Goal: Task Accomplishment & Management: Use online tool/utility

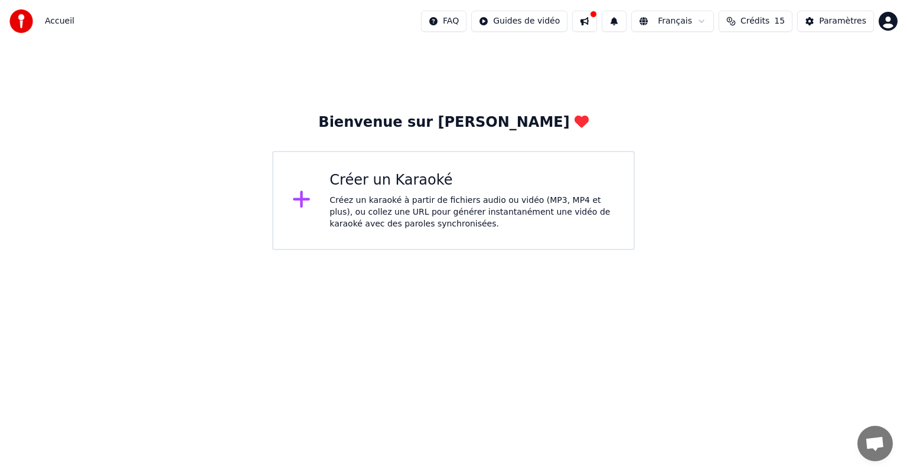
click at [353, 198] on div "Créez un karaoké à partir de fichiers audio ou vidéo (MP3, MP4 et plus), ou col…" at bounding box center [471, 212] width 285 height 35
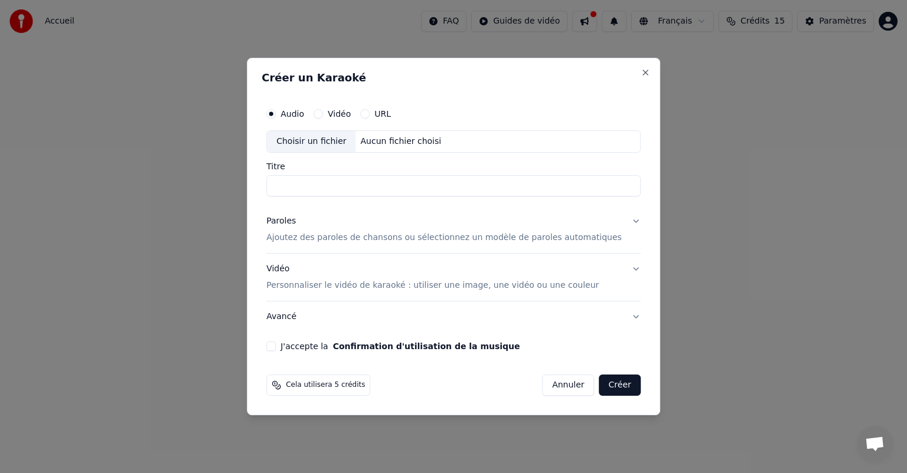
click at [323, 142] on div "Choisir un fichier" at bounding box center [311, 141] width 89 height 21
click at [325, 142] on div "Choisir un fichier" at bounding box center [311, 141] width 89 height 21
type input "**********"
click at [446, 241] on p "Ajoutez des paroles de chansons ou sélectionnez un modèle de paroles automatiqu…" at bounding box center [443, 238] width 355 height 12
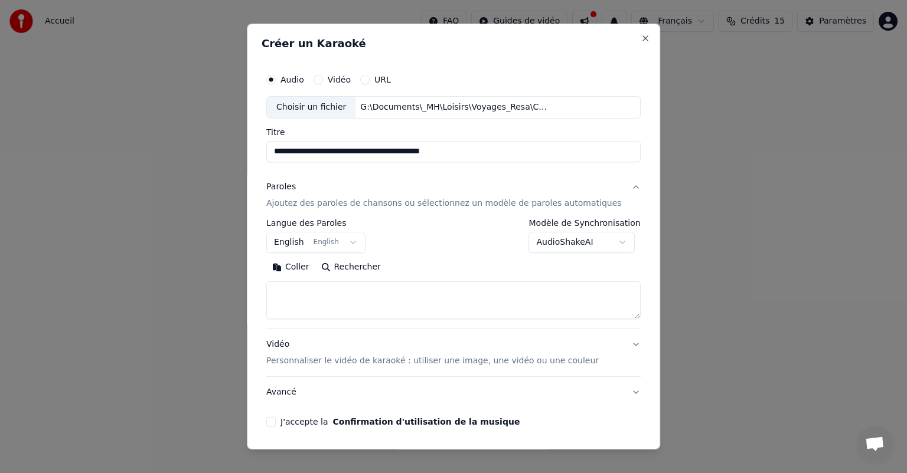
click at [357, 241] on button "English English" at bounding box center [315, 242] width 99 height 21
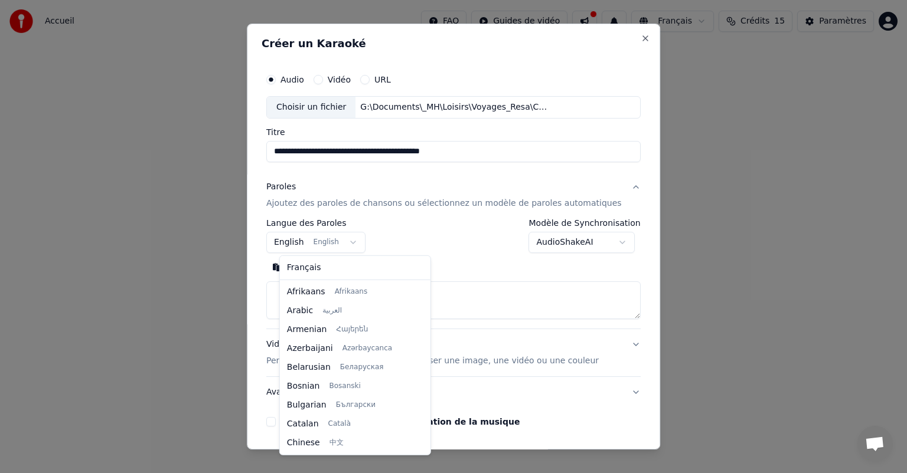
scroll to position [94, 0]
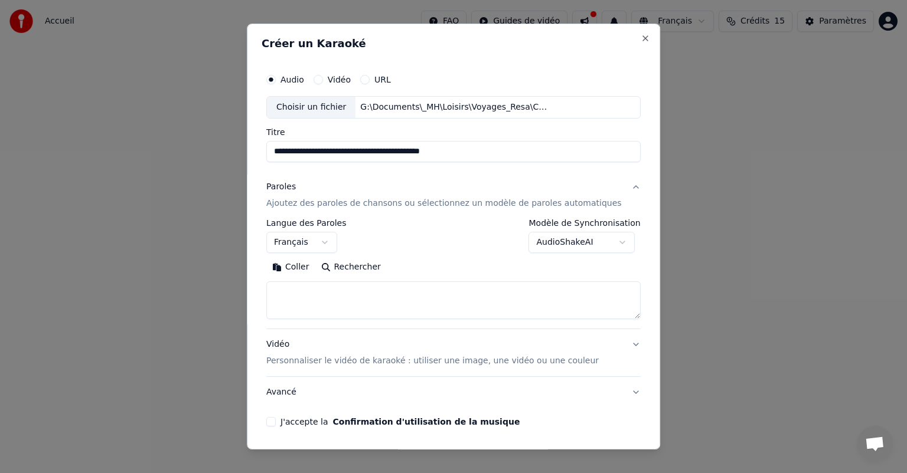
click at [299, 286] on textarea at bounding box center [453, 301] width 374 height 38
click at [360, 267] on button "Rechercher" at bounding box center [350, 267] width 71 height 19
click at [352, 266] on button "Rechercher" at bounding box center [350, 267] width 71 height 19
click at [329, 286] on textarea at bounding box center [453, 301] width 374 height 38
click at [308, 269] on button "Coller" at bounding box center [290, 267] width 49 height 19
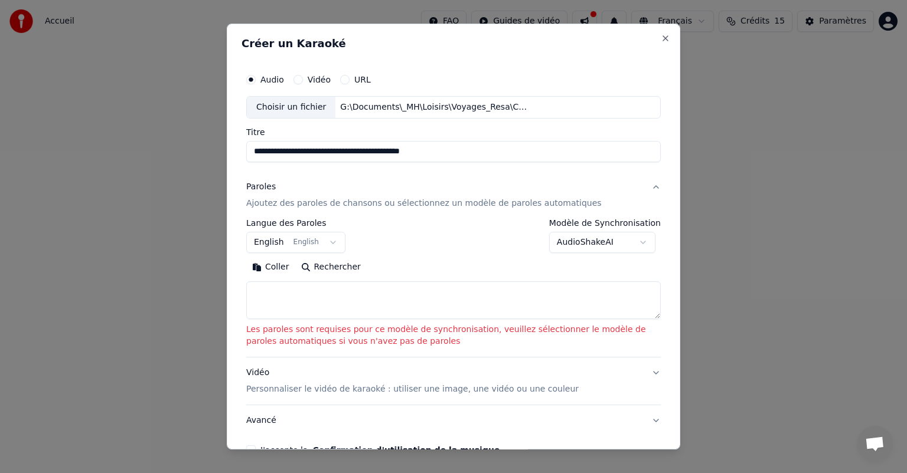
click at [297, 289] on textarea at bounding box center [453, 301] width 414 height 38
click at [327, 269] on button "Rechercher" at bounding box center [330, 267] width 71 height 19
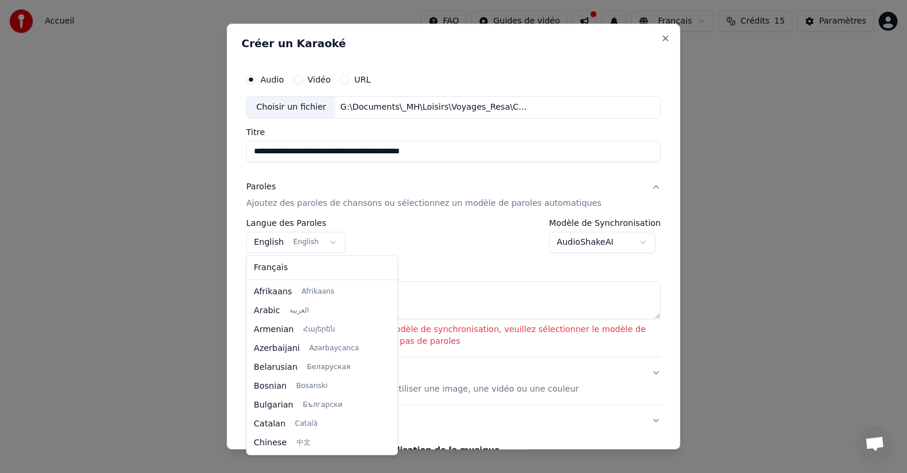
click at [321, 243] on body "**********" at bounding box center [453, 125] width 907 height 250
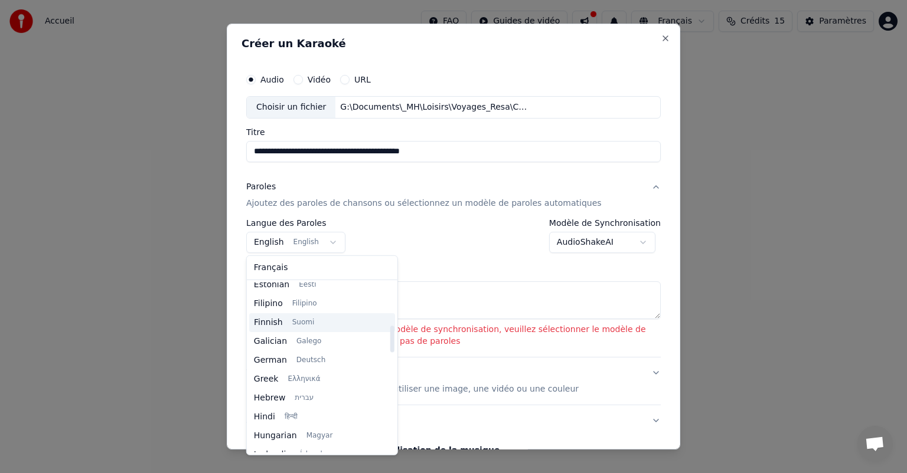
scroll to position [331, 0]
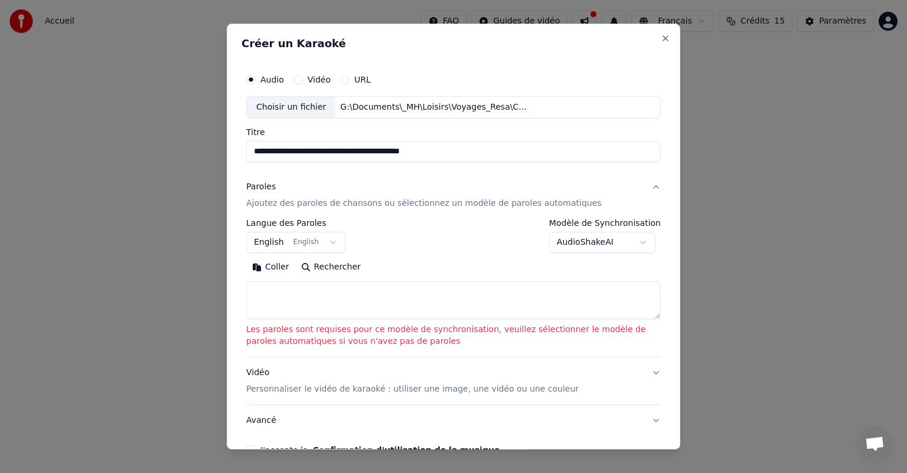
click at [443, 250] on body "**********" at bounding box center [453, 125] width 907 height 250
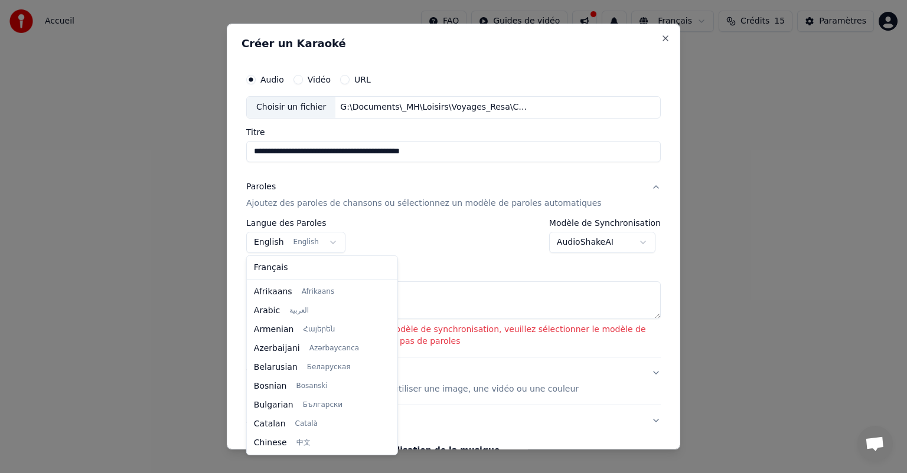
click at [323, 242] on body "**********" at bounding box center [453, 125] width 907 height 250
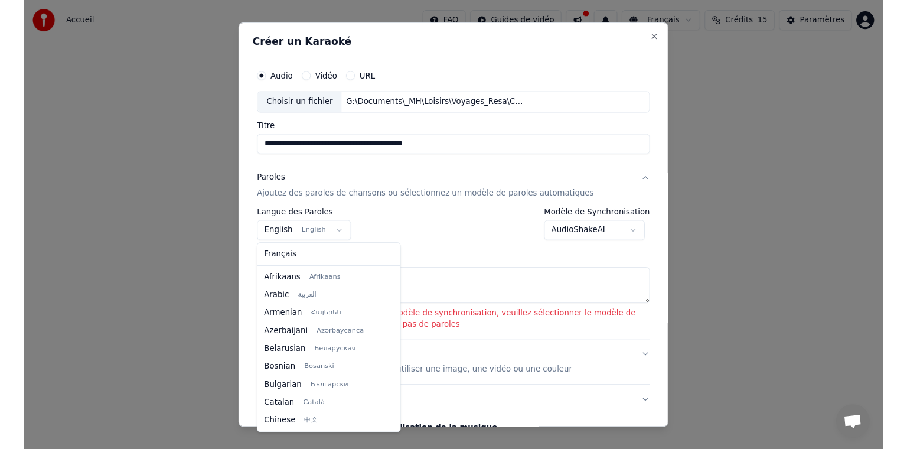
scroll to position [94, 0]
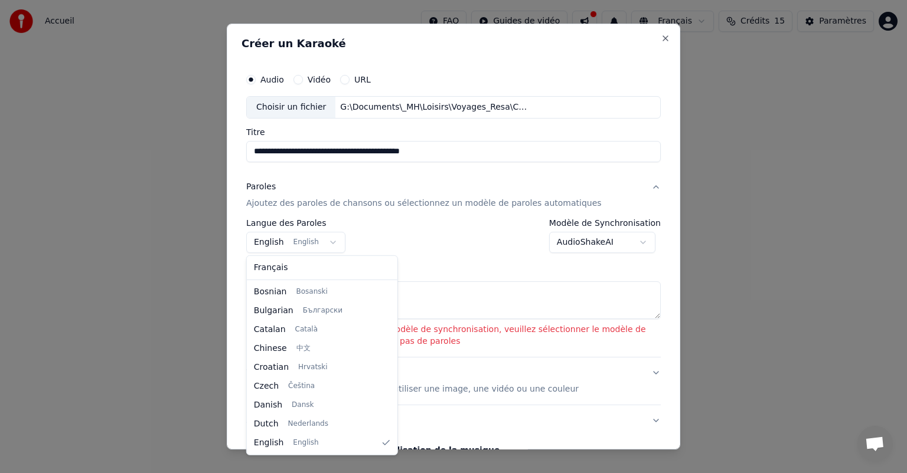
select select "**"
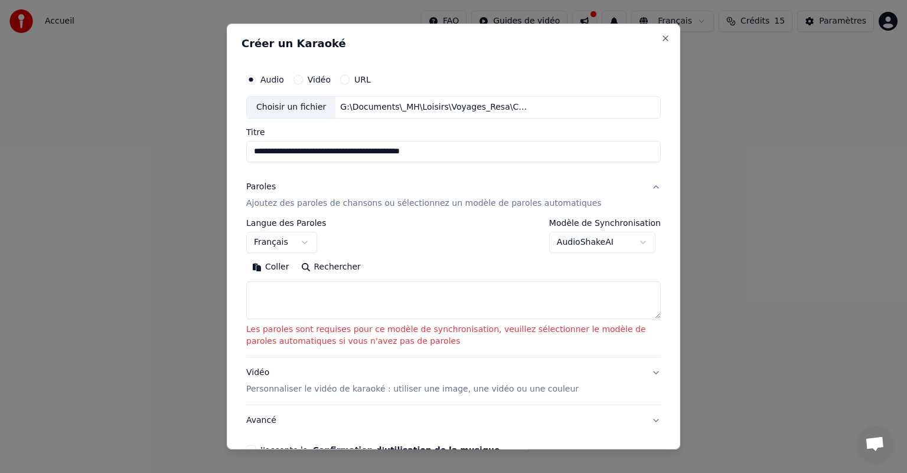
click at [320, 268] on button "Rechercher" at bounding box center [330, 267] width 71 height 19
click at [640, 243] on body "**********" at bounding box center [453, 125] width 907 height 250
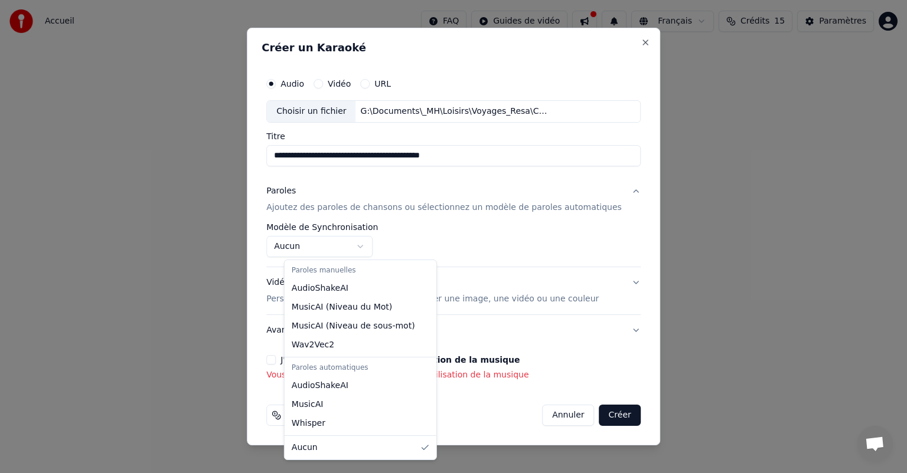
click at [377, 246] on body "**********" at bounding box center [453, 125] width 907 height 250
click at [334, 272] on div "Paroles manuelles" at bounding box center [360, 271] width 147 height 17
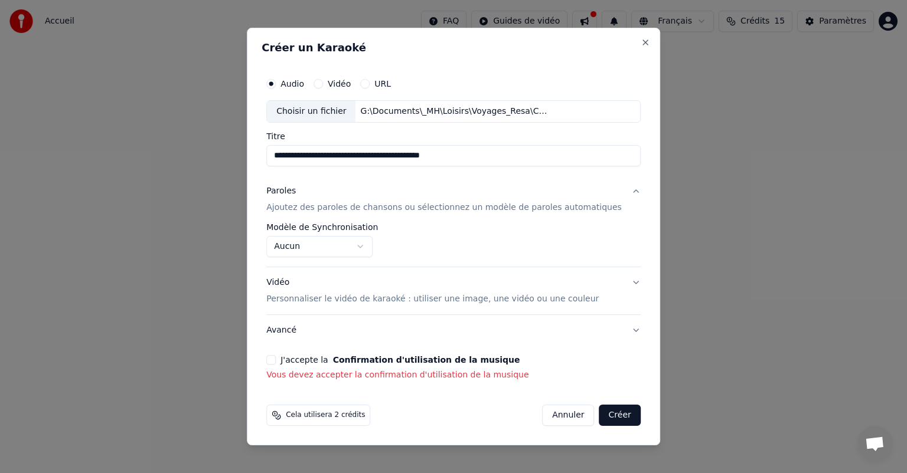
click at [377, 243] on body "**********" at bounding box center [453, 125] width 907 height 250
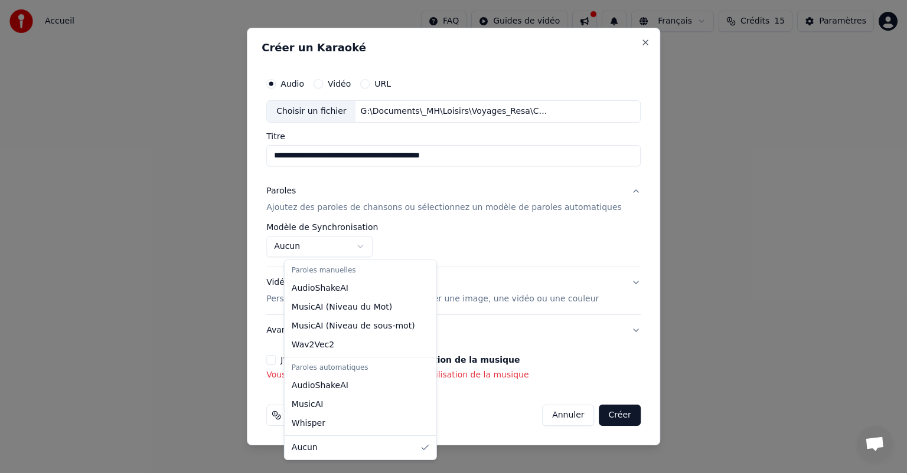
select select "**********"
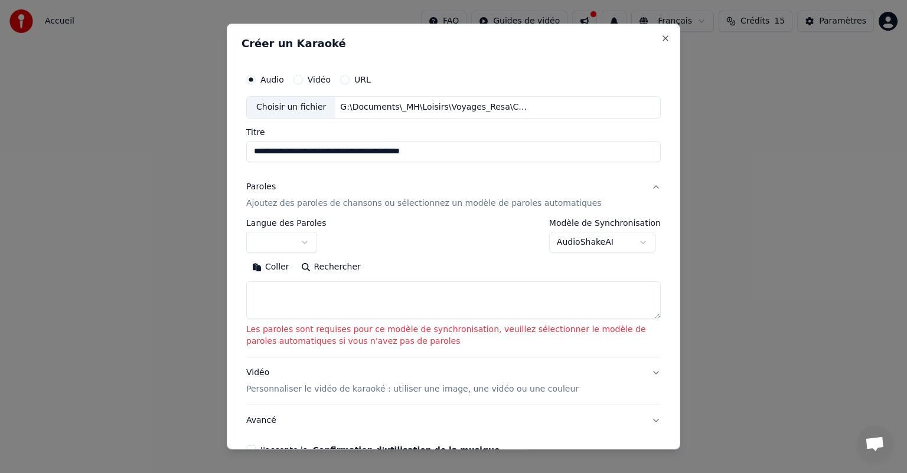
click at [329, 266] on button "Rechercher" at bounding box center [330, 267] width 71 height 19
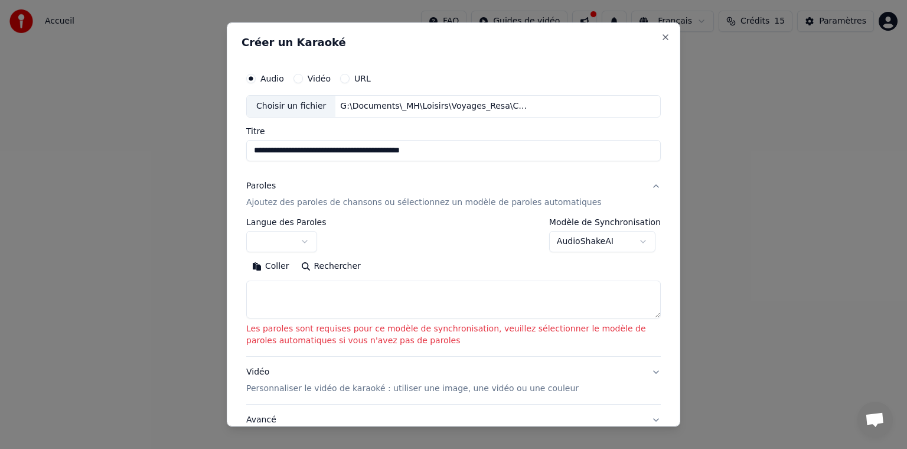
click at [270, 290] on textarea at bounding box center [453, 299] width 414 height 38
click at [274, 267] on button "Coller" at bounding box center [270, 266] width 49 height 19
click at [325, 241] on body "**********" at bounding box center [453, 125] width 907 height 250
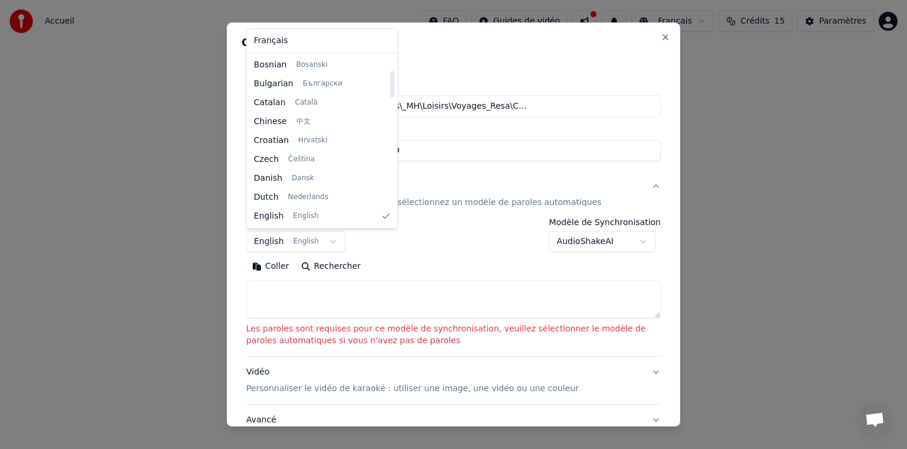
select select "**"
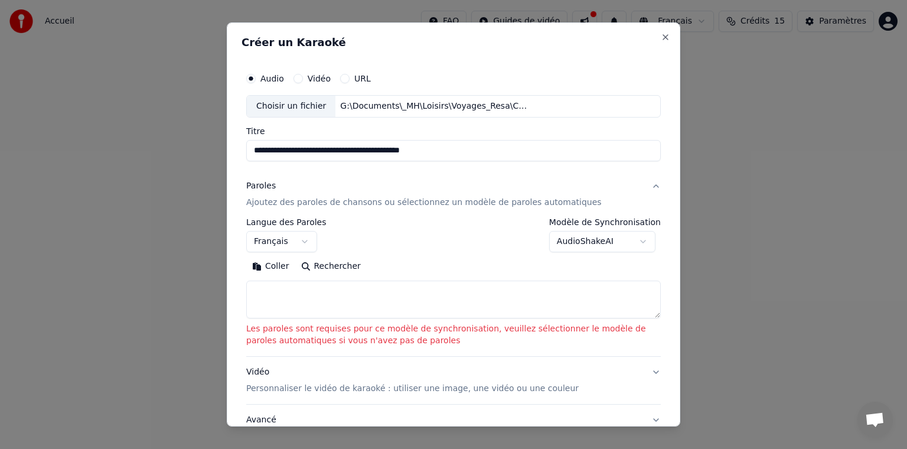
click at [469, 292] on textarea at bounding box center [453, 299] width 414 height 38
paste textarea "**********"
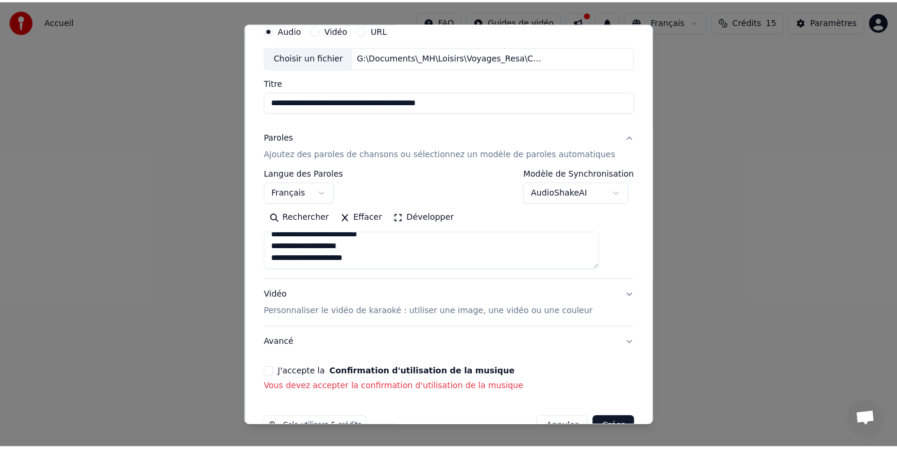
scroll to position [59, 0]
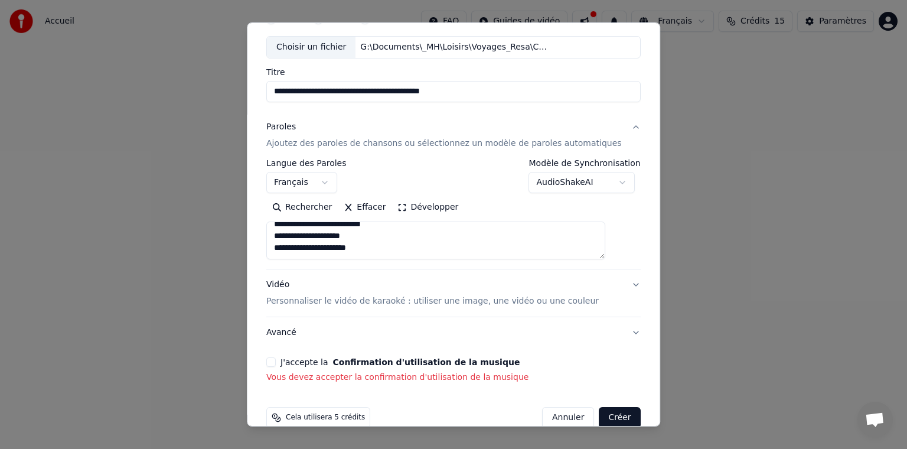
type textarea "**********"
click at [276, 362] on button "J'accepte la Confirmation d'utilisation de la musique" at bounding box center [270, 361] width 9 height 9
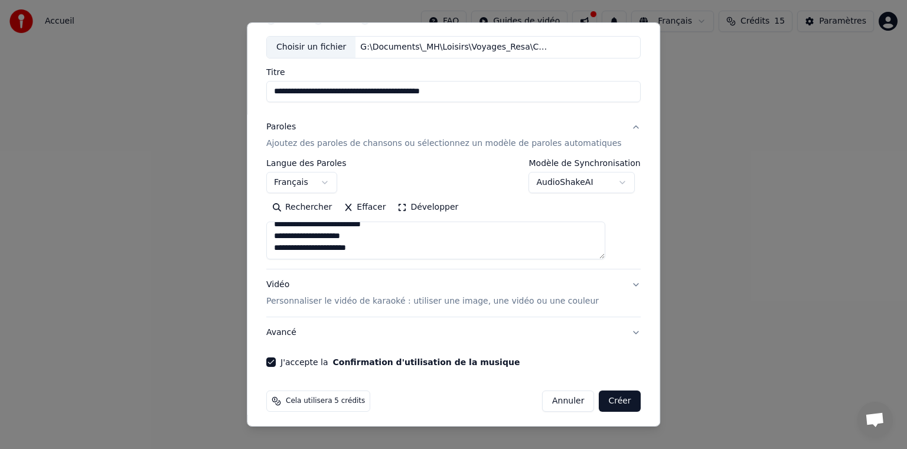
click at [599, 401] on button "Créer" at bounding box center [619, 400] width 41 height 21
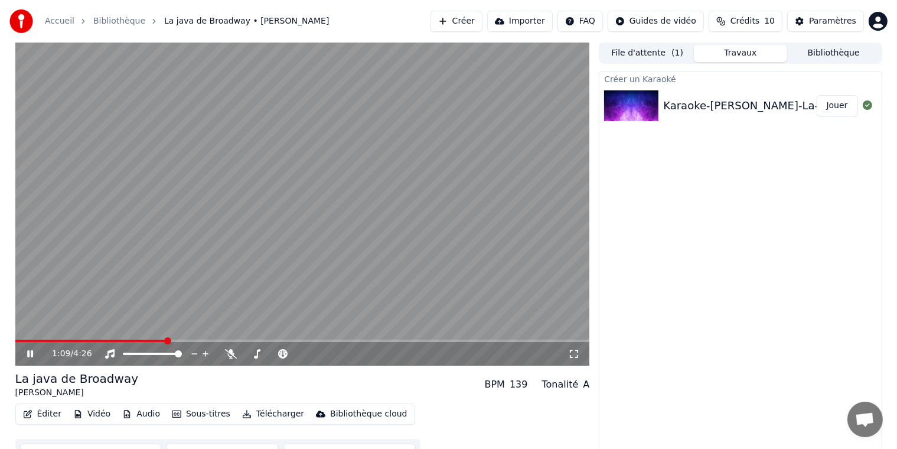
click at [30, 353] on icon at bounding box center [39, 353] width 28 height 9
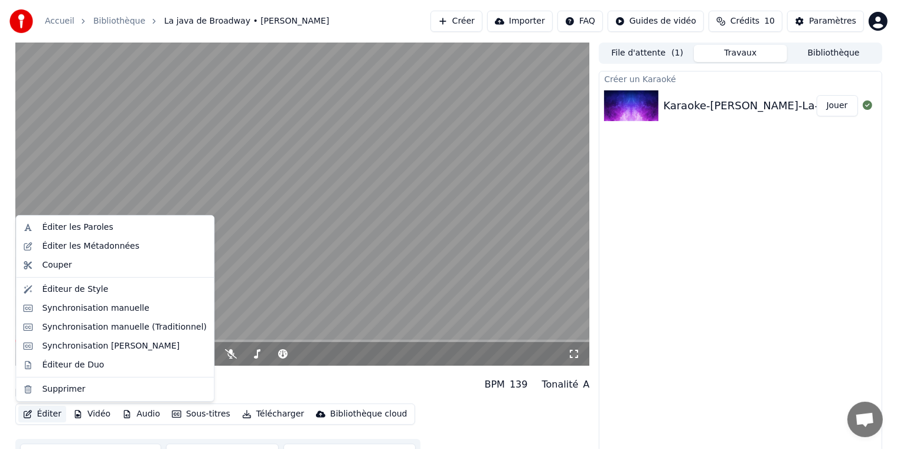
click at [43, 411] on button "Éditer" at bounding box center [42, 414] width 48 height 17
click at [66, 226] on div "Éditer les Paroles" at bounding box center [77, 227] width 71 height 12
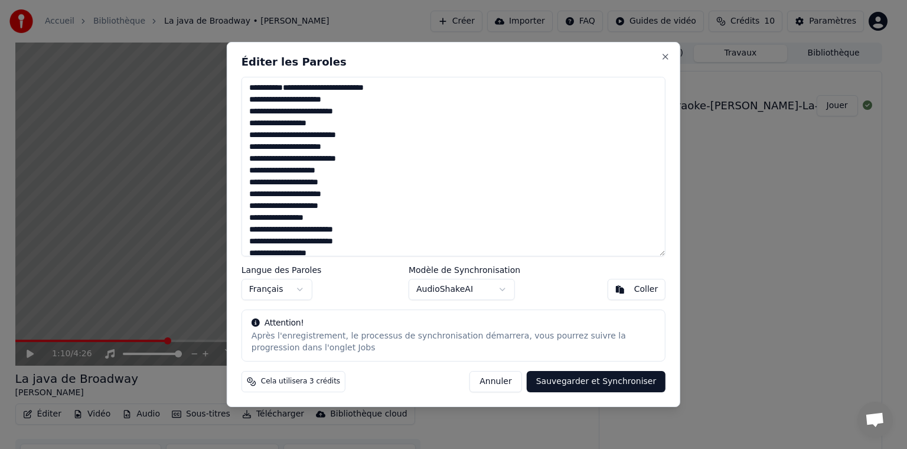
click at [511, 380] on button "Annuler" at bounding box center [495, 381] width 52 height 21
type textarea "**********"
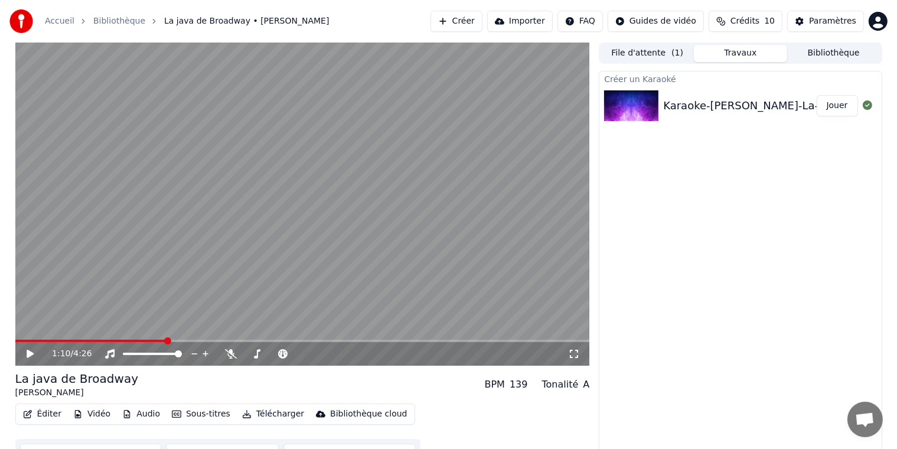
scroll to position [21, 0]
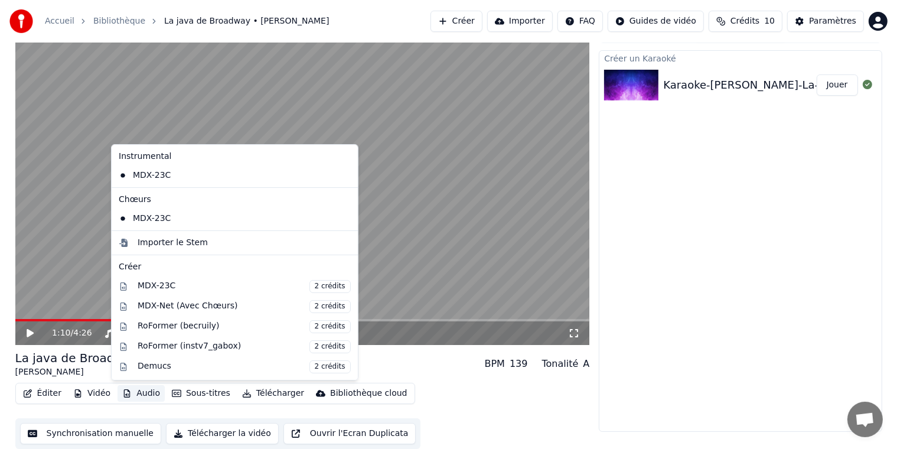
click at [140, 394] on button "Audio" at bounding box center [140, 393] width 47 height 17
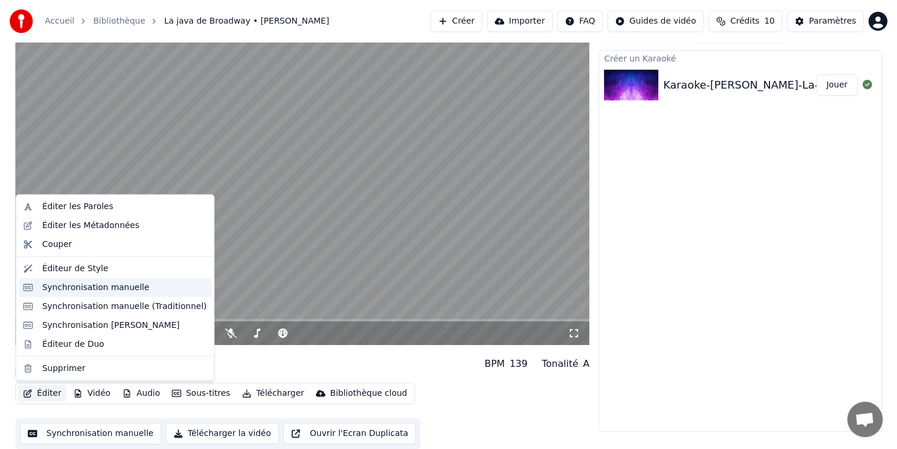
click at [59, 287] on div "Synchronisation manuelle" at bounding box center [95, 288] width 107 height 12
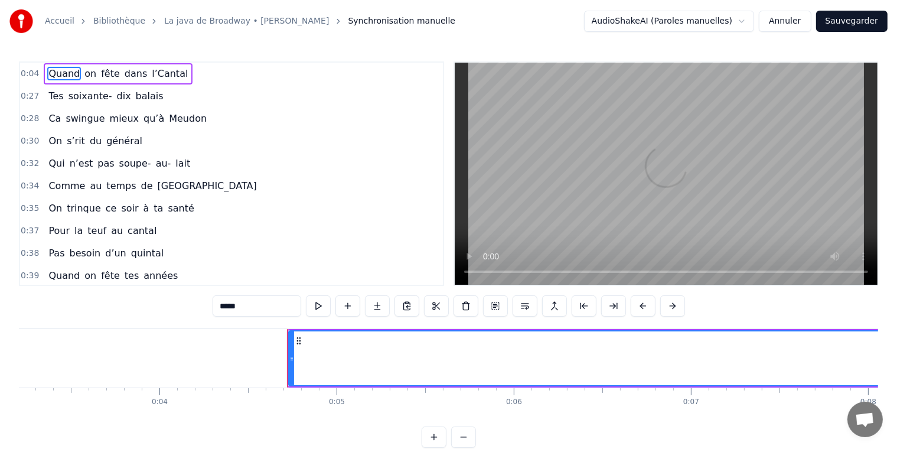
scroll to position [0, 776]
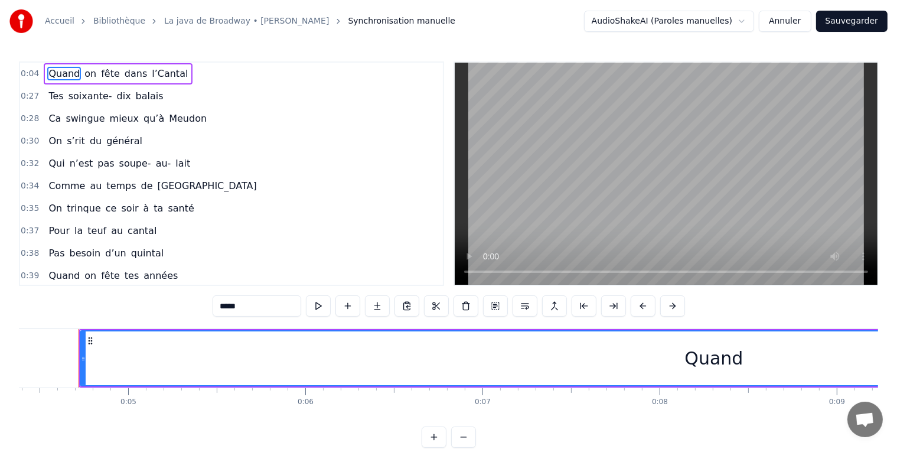
click at [687, 359] on div "Quand" at bounding box center [713, 358] width 58 height 27
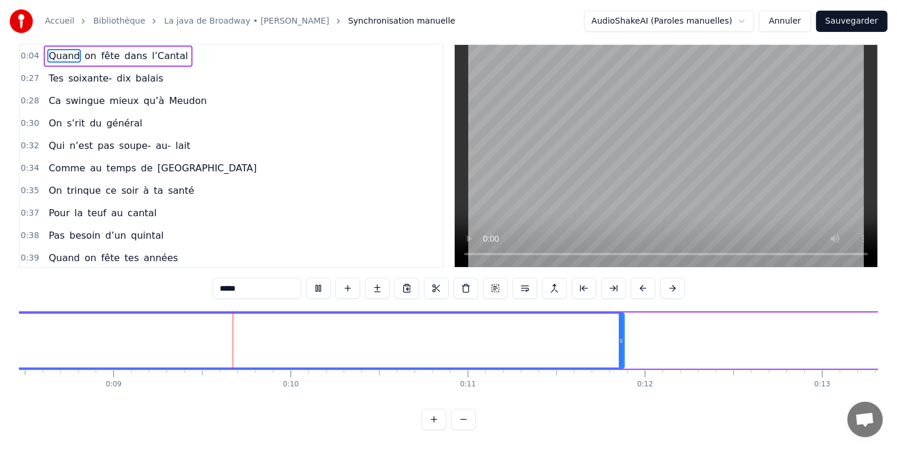
scroll to position [0, 1556]
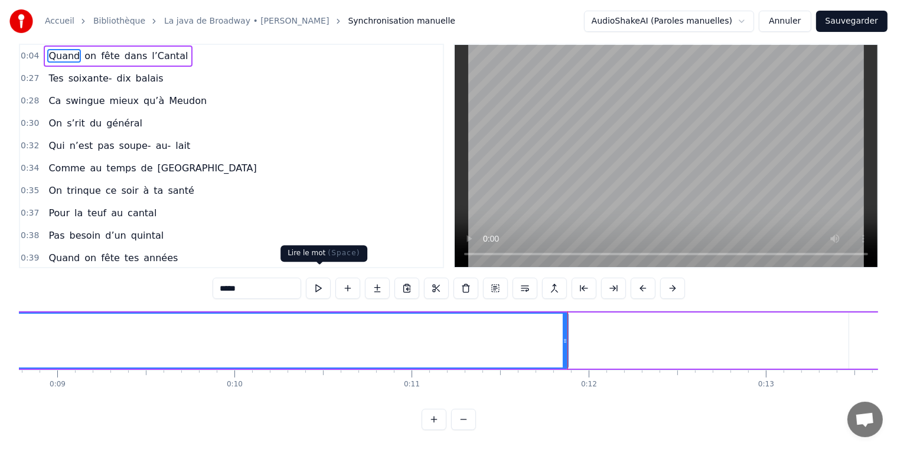
click at [316, 277] on button at bounding box center [318, 287] width 25 height 21
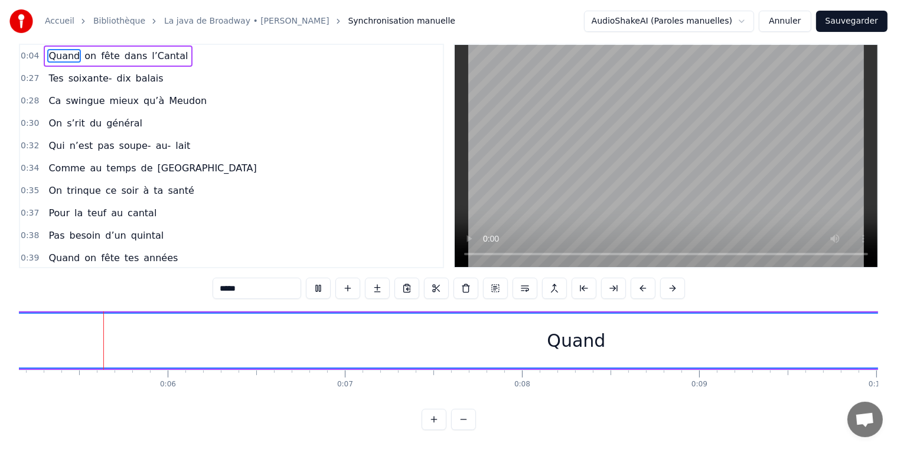
scroll to position [0, 923]
click at [316, 277] on button at bounding box center [318, 287] width 25 height 21
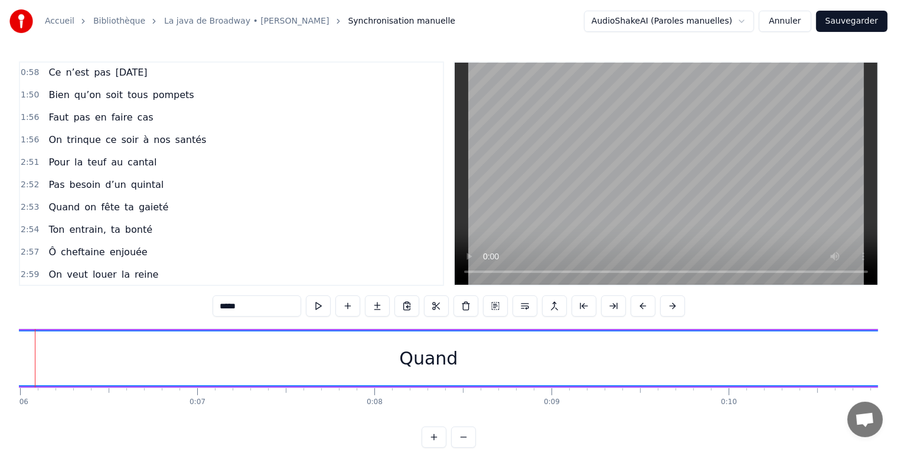
scroll to position [0, 0]
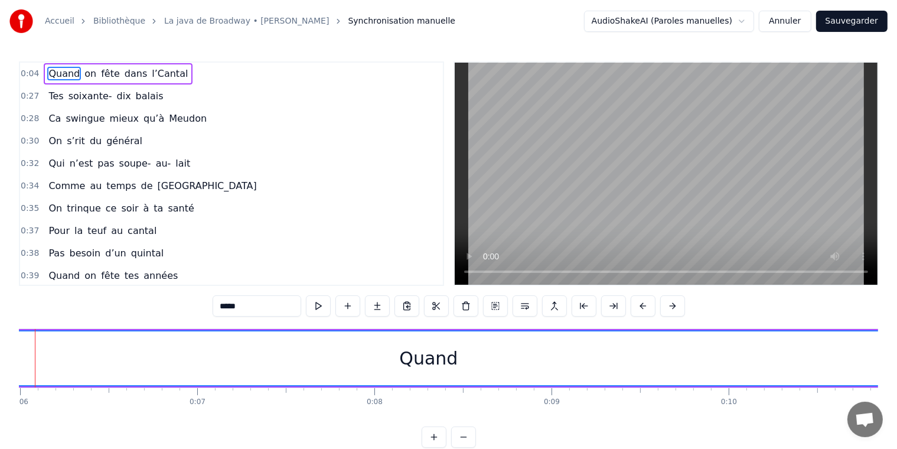
click at [31, 75] on span "0:04" at bounding box center [30, 74] width 18 height 12
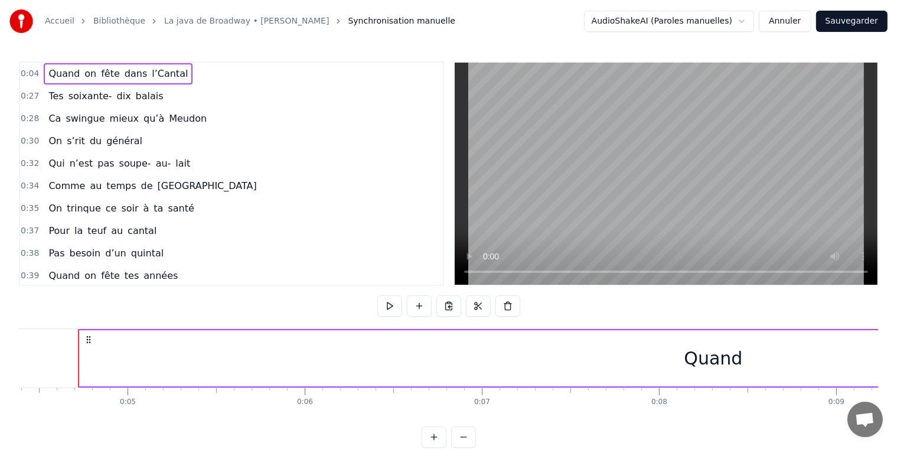
scroll to position [0, 776]
click at [89, 340] on icon at bounding box center [88, 339] width 9 height 9
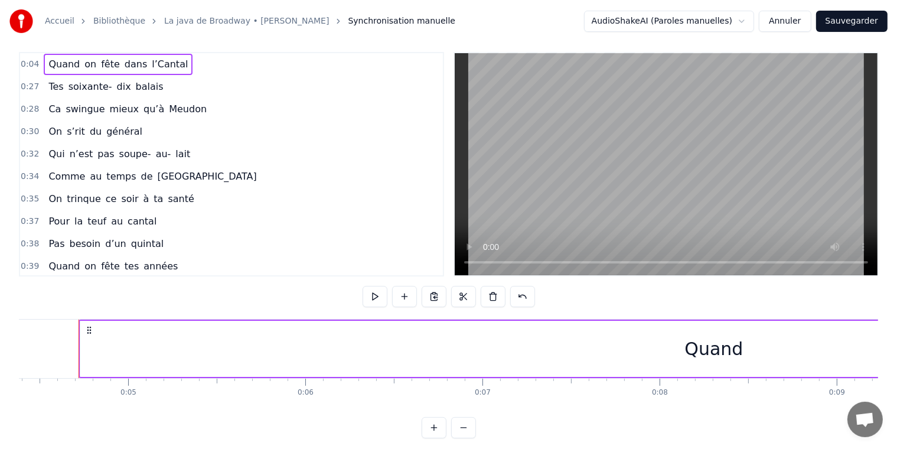
scroll to position [0, 0]
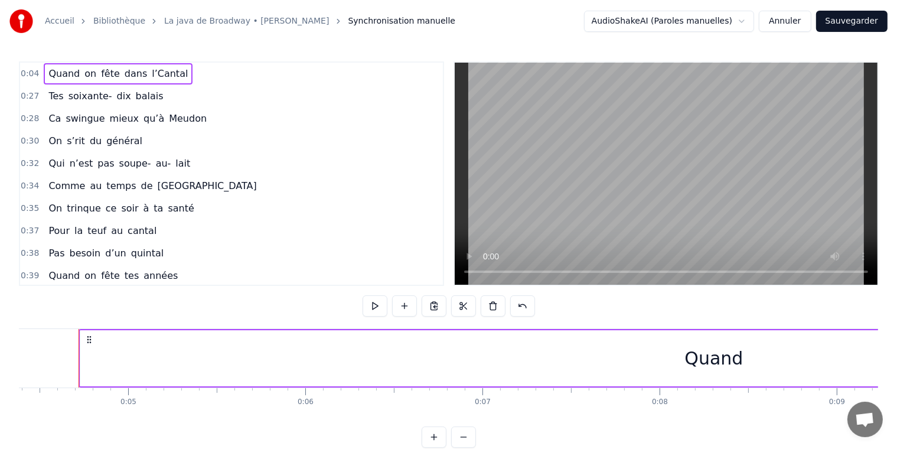
click at [701, 360] on div "Quand" at bounding box center [713, 358] width 58 height 27
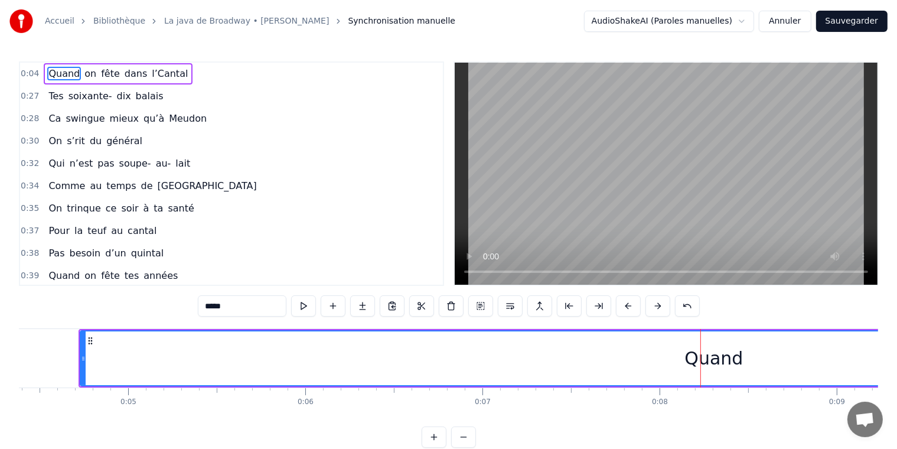
drag, startPoint x: 688, startPoint y: 357, endPoint x: 707, endPoint y: 358, distance: 19.5
click at [707, 358] on div "Quand" at bounding box center [713, 358] width 58 height 27
click at [547, 275] on html "Accueil Bibliothèque La java de Broadway • Michel Sardou Synchronisation manuel…" at bounding box center [448, 233] width 897 height 466
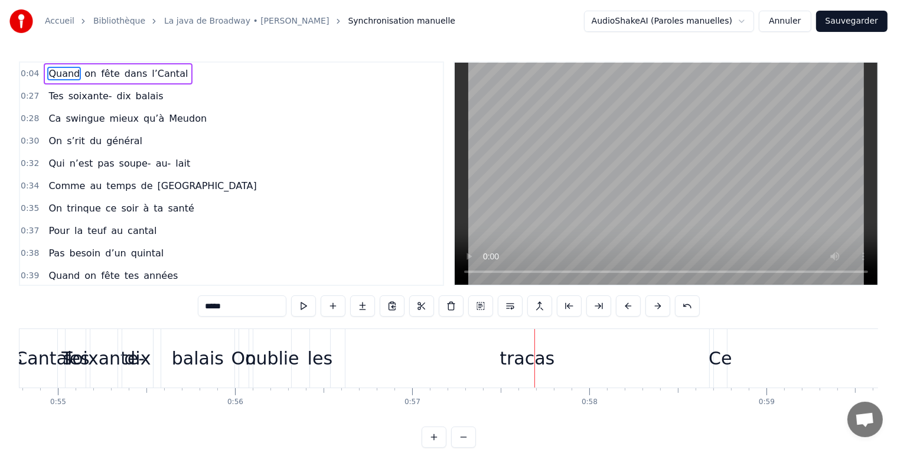
scroll to position [0, 10157]
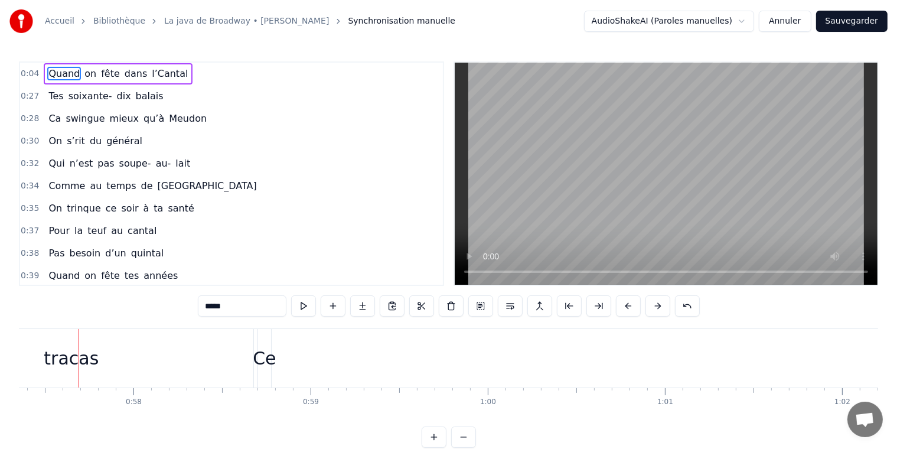
click at [263, 362] on div "Ce" at bounding box center [264, 358] width 23 height 27
type input "**"
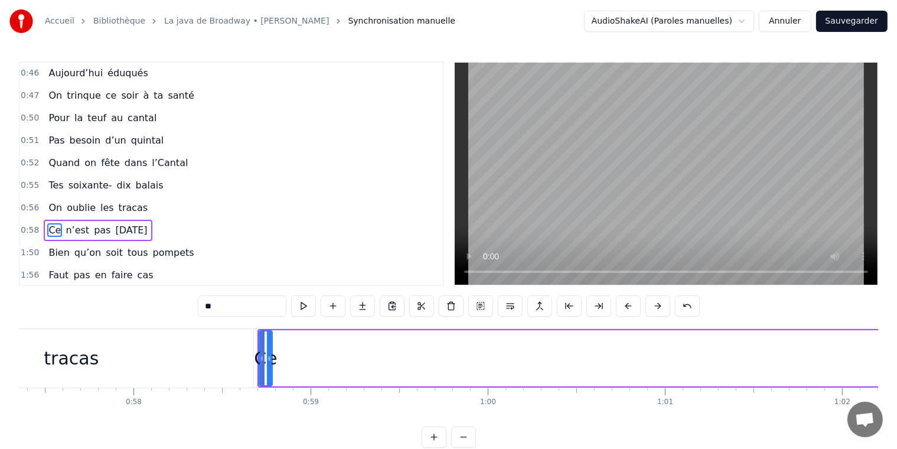
scroll to position [355, 0]
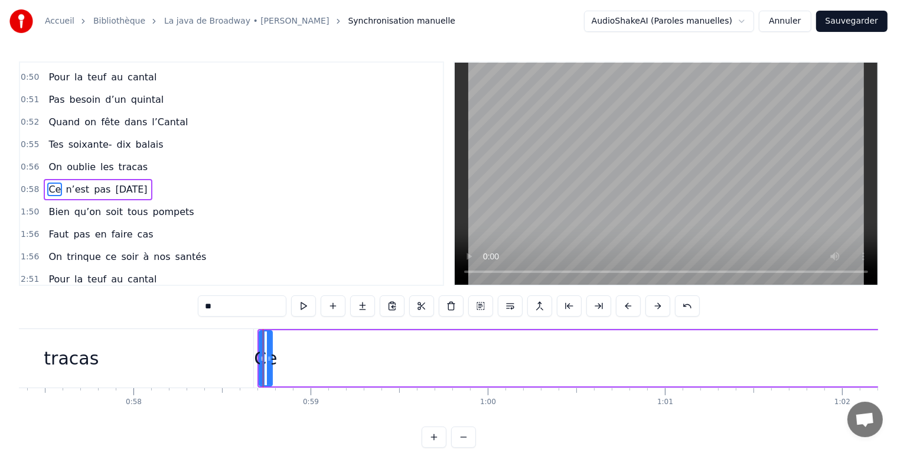
drag, startPoint x: 263, startPoint y: 362, endPoint x: 400, endPoint y: 366, distance: 137.0
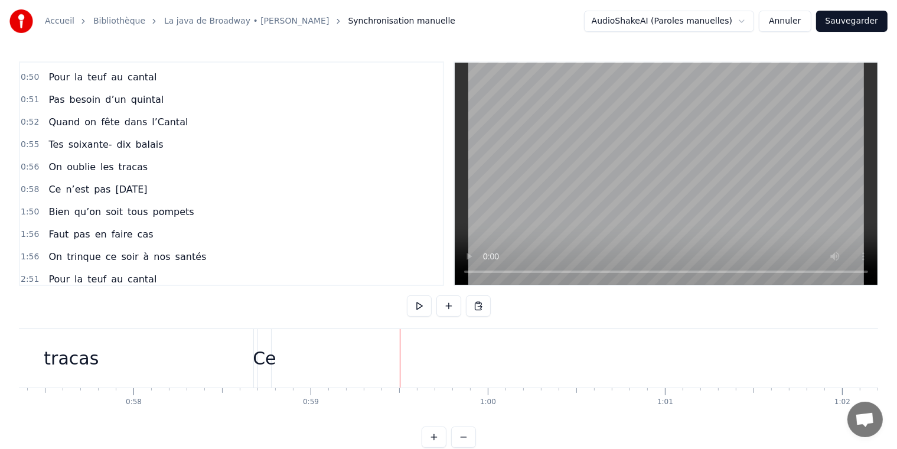
click at [262, 360] on div "Ce" at bounding box center [264, 358] width 23 height 27
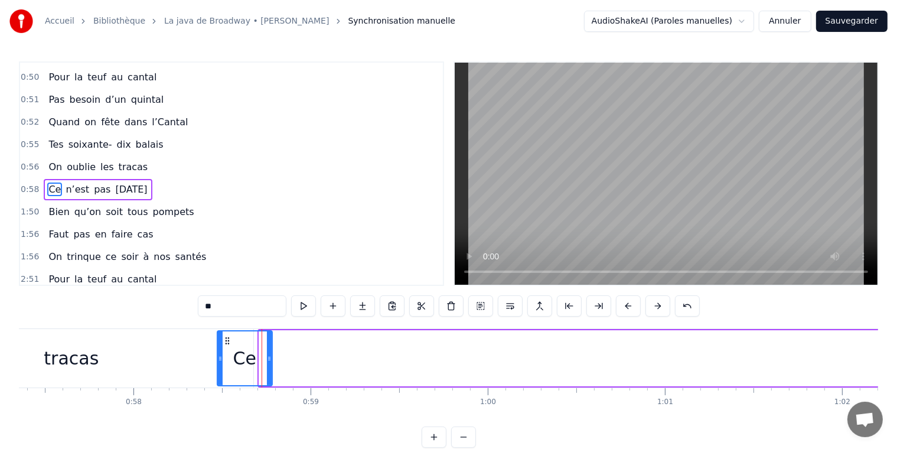
drag, startPoint x: 263, startPoint y: 352, endPoint x: 221, endPoint y: 352, distance: 41.9
click at [221, 352] on div at bounding box center [220, 358] width 5 height 54
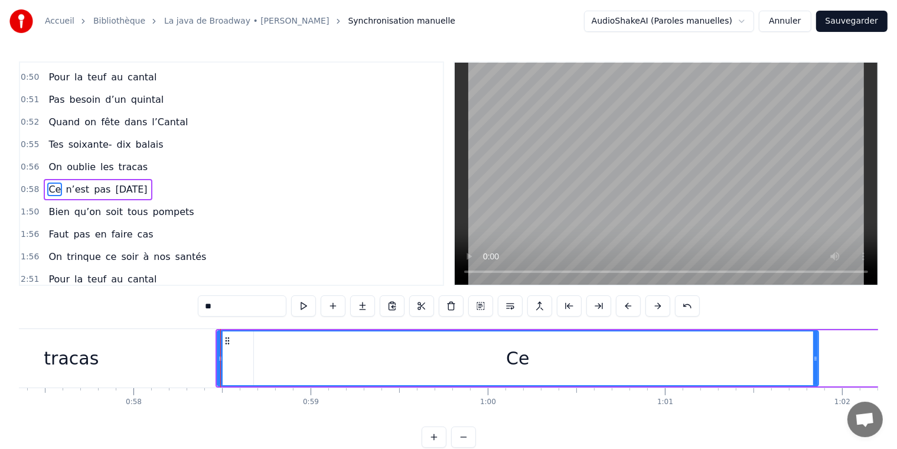
drag, startPoint x: 271, startPoint y: 360, endPoint x: 817, endPoint y: 354, distance: 546.1
click at [817, 354] on div "Ce" at bounding box center [518, 358] width 602 height 56
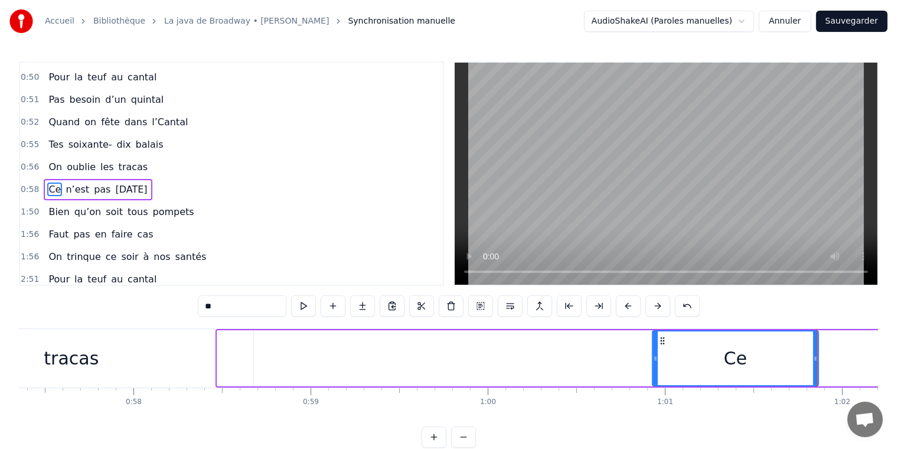
drag, startPoint x: 217, startPoint y: 360, endPoint x: 652, endPoint y: 358, distance: 435.1
click at [653, 358] on icon at bounding box center [655, 358] width 5 height 9
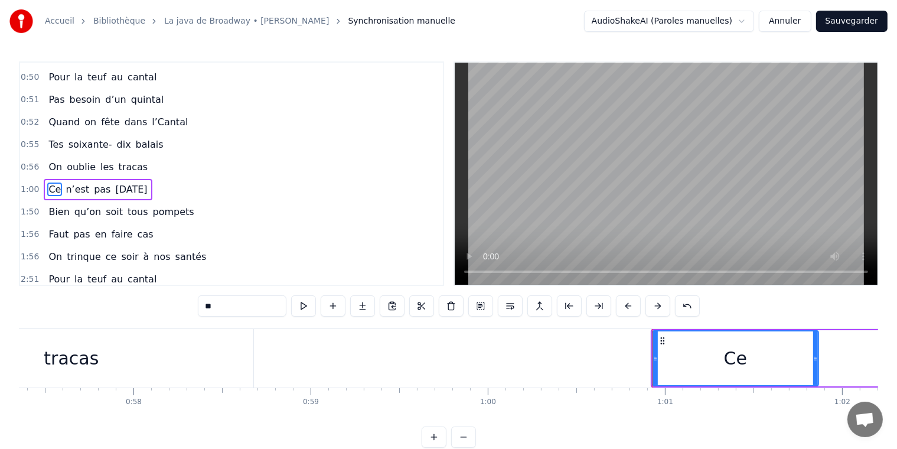
click at [276, 223] on div "1:56 Faut pas en faire cas" at bounding box center [231, 234] width 423 height 22
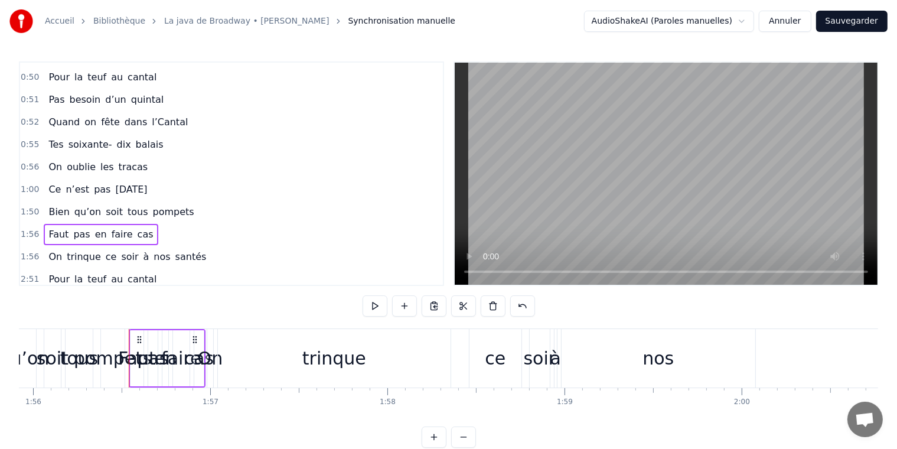
scroll to position [0, 20579]
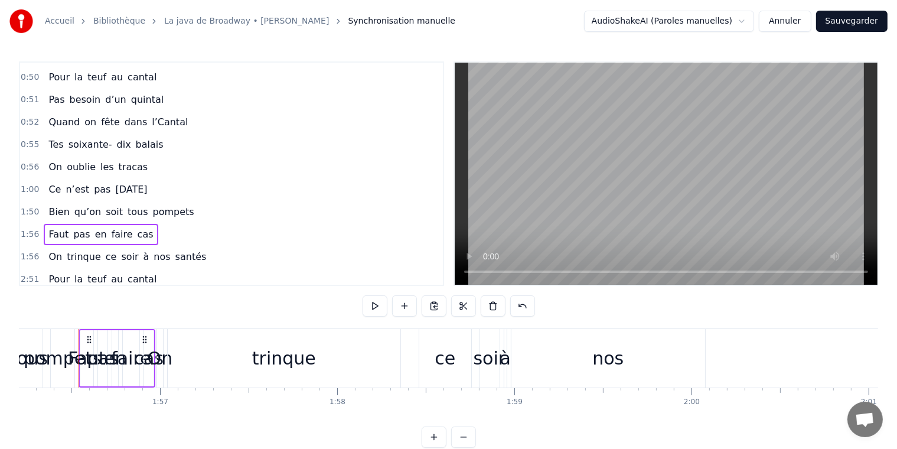
click at [788, 21] on button "Annuler" at bounding box center [785, 21] width 52 height 21
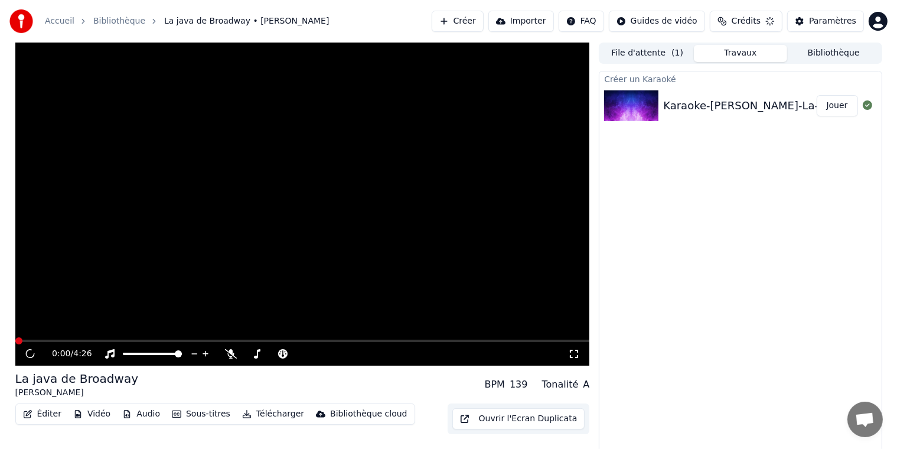
scroll to position [4, 0]
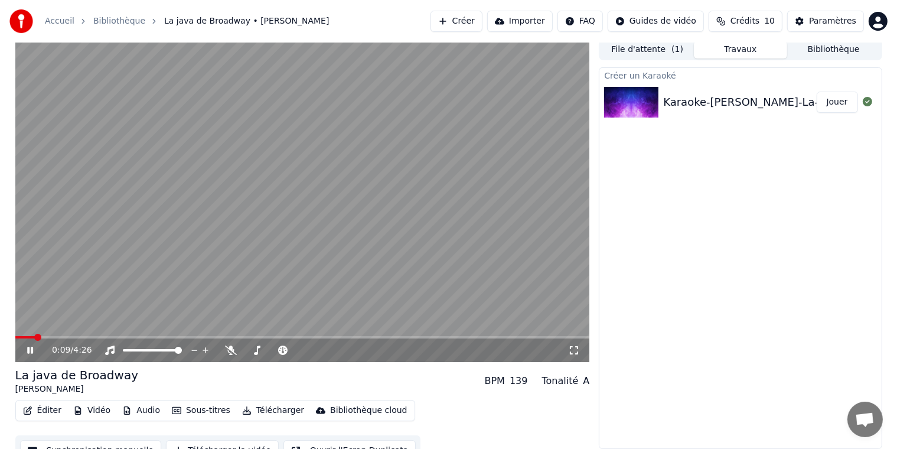
click at [30, 350] on icon at bounding box center [39, 349] width 28 height 9
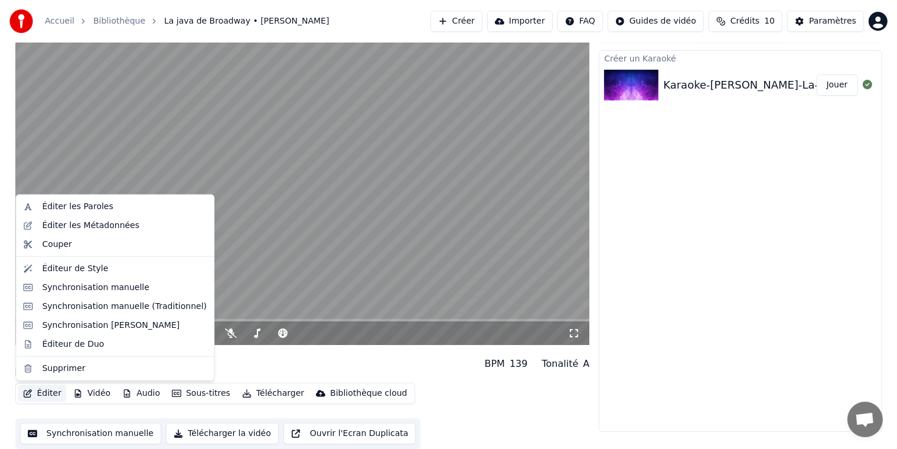
click at [45, 393] on button "Éditer" at bounding box center [42, 393] width 48 height 17
click at [57, 309] on div "Synchronisation manuelle (Traditionnel)" at bounding box center [124, 306] width 165 height 12
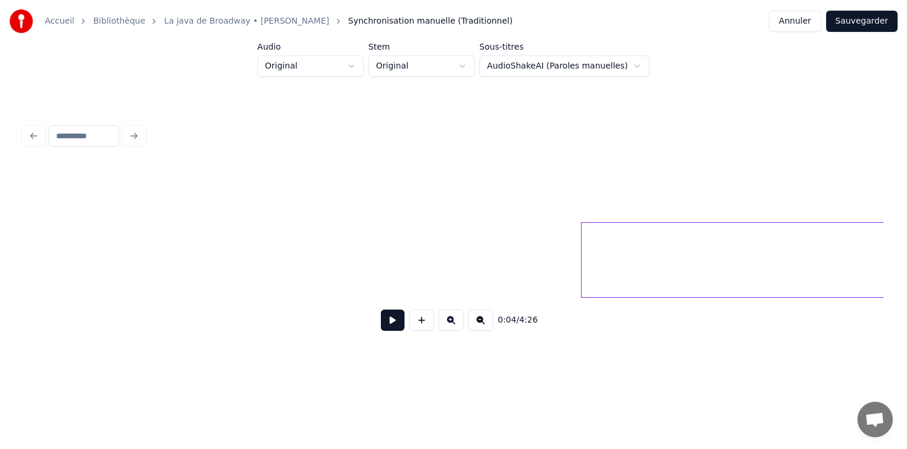
click at [396, 326] on button at bounding box center [393, 319] width 24 height 21
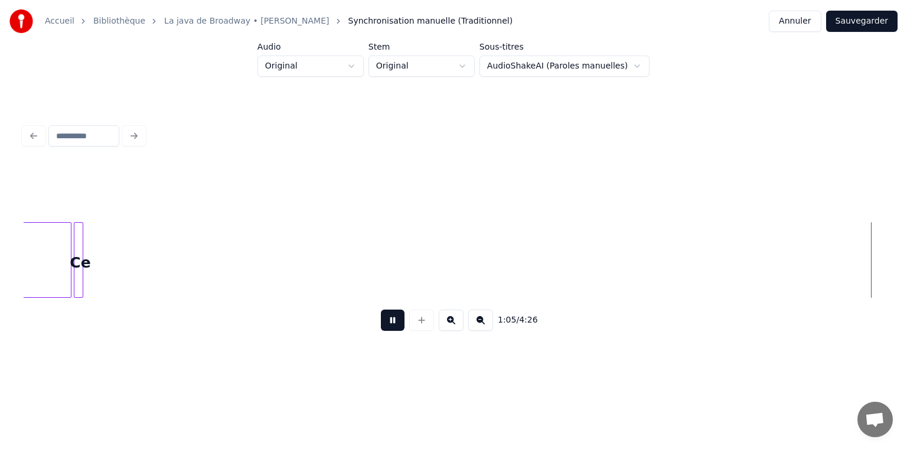
scroll to position [0, 7740]
click at [393, 326] on button at bounding box center [393, 319] width 24 height 21
click at [471, 64] on html "Accueil Bibliothèque La java de Broadway • Michel Sardou Synchronisation manuel…" at bounding box center [453, 192] width 907 height 384
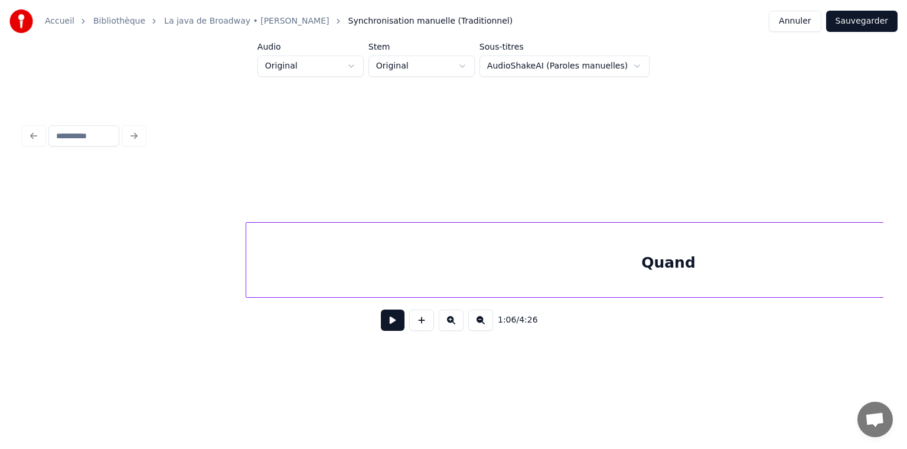
scroll to position [0, 602]
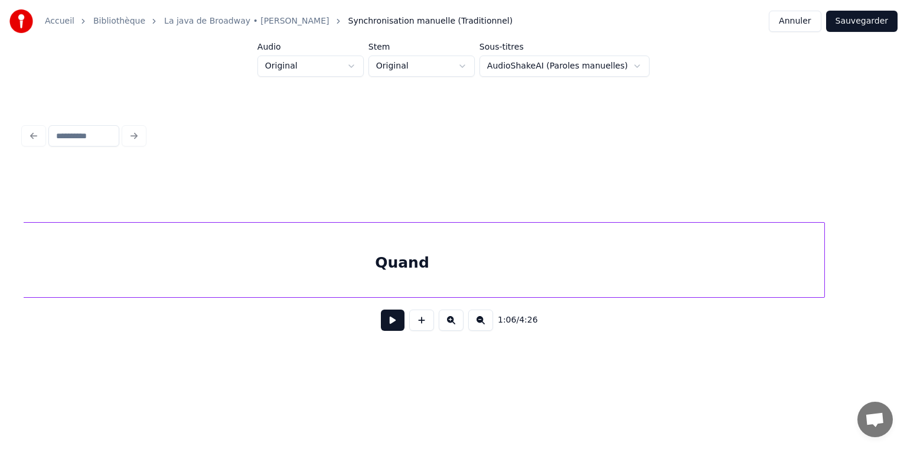
click at [627, 66] on html "Accueil Bibliothèque La java de Broadway • Michel Sardou Synchronisation manuel…" at bounding box center [453, 192] width 907 height 384
click at [805, 19] on button "Annuler" at bounding box center [795, 21] width 52 height 21
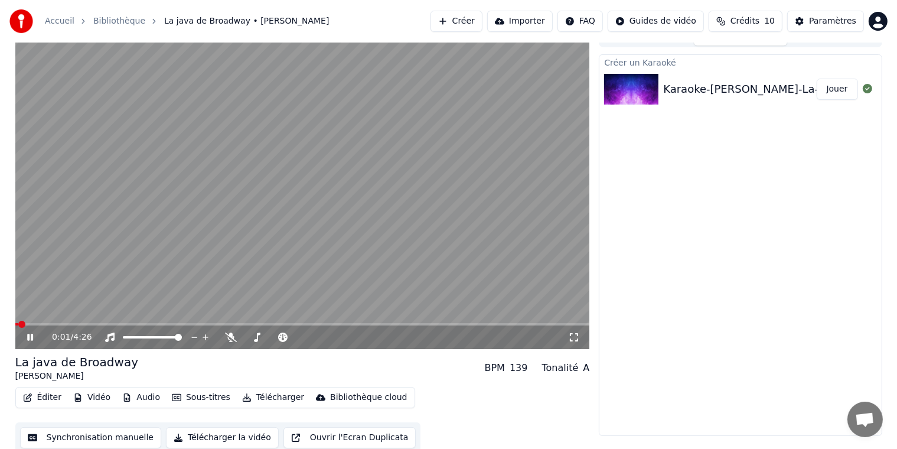
scroll to position [21, 0]
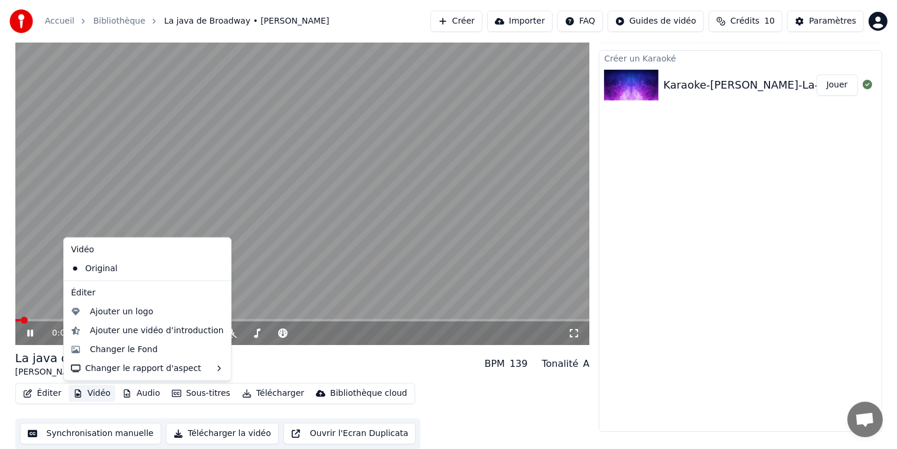
click at [94, 391] on button "Vidéo" at bounding box center [91, 393] width 47 height 17
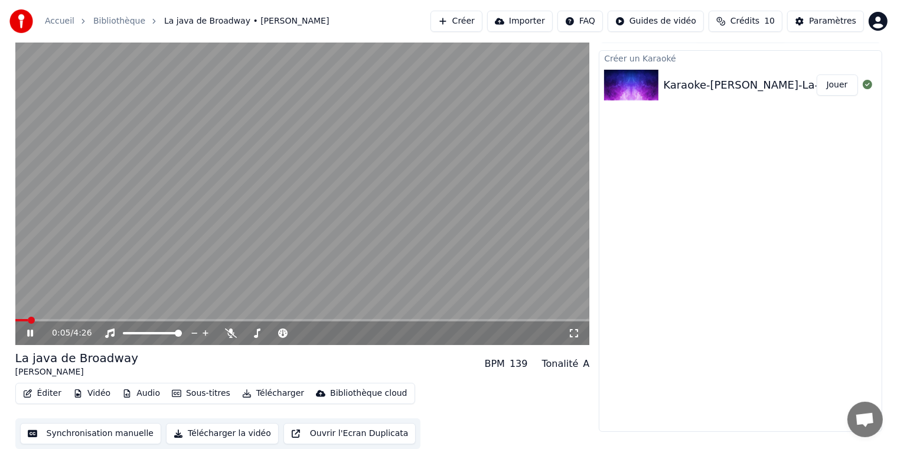
click at [250, 308] on video at bounding box center [302, 183] width 574 height 323
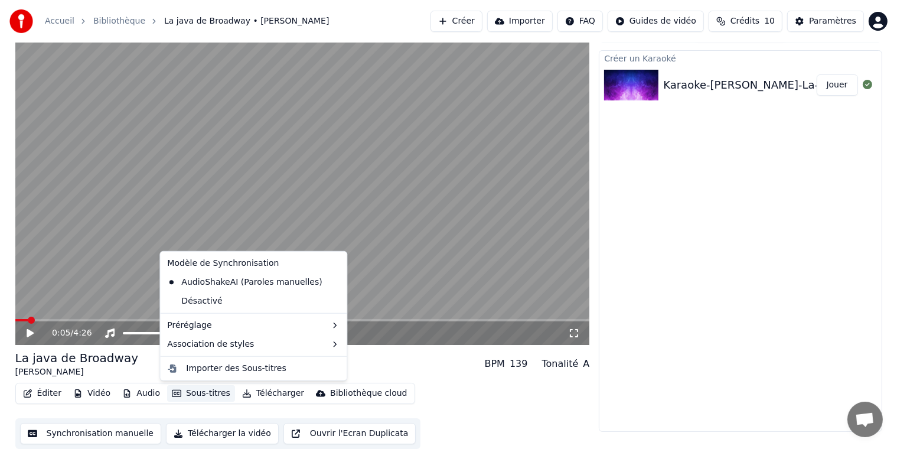
click at [185, 395] on button "Sous-titres" at bounding box center [201, 393] width 68 height 17
click at [201, 302] on div "Désactivé" at bounding box center [253, 301] width 182 height 19
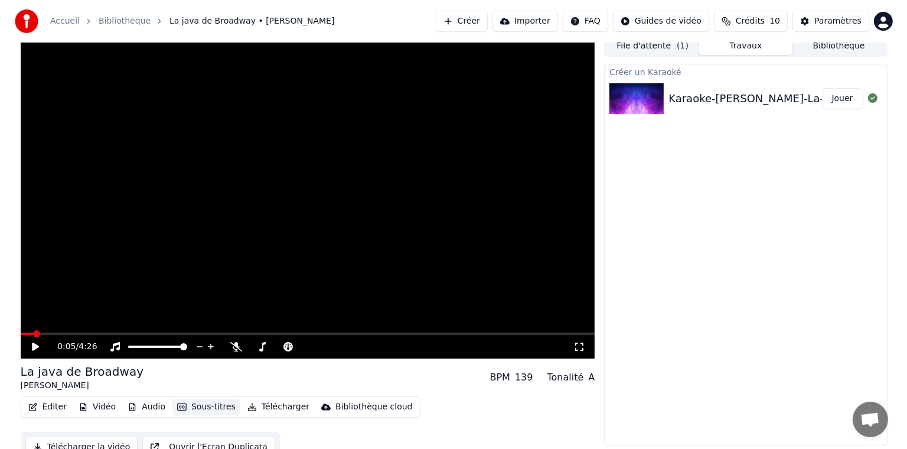
scroll to position [0, 0]
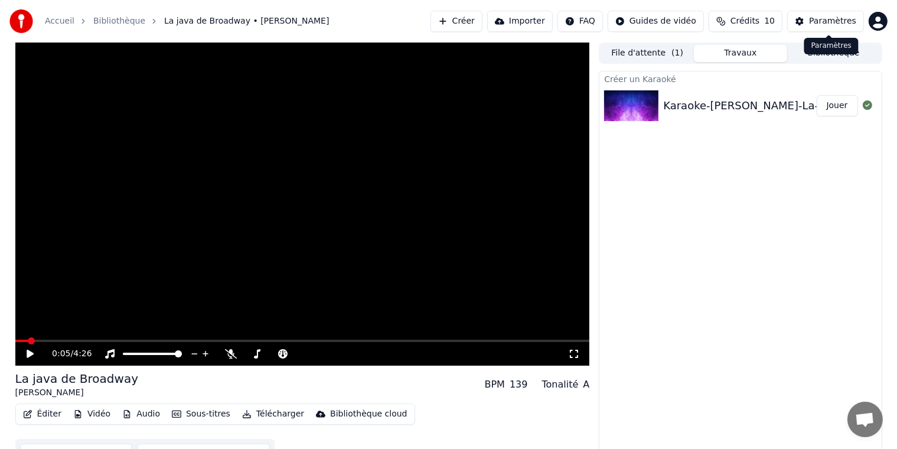
click at [834, 19] on div "Paramètres" at bounding box center [832, 21] width 47 height 12
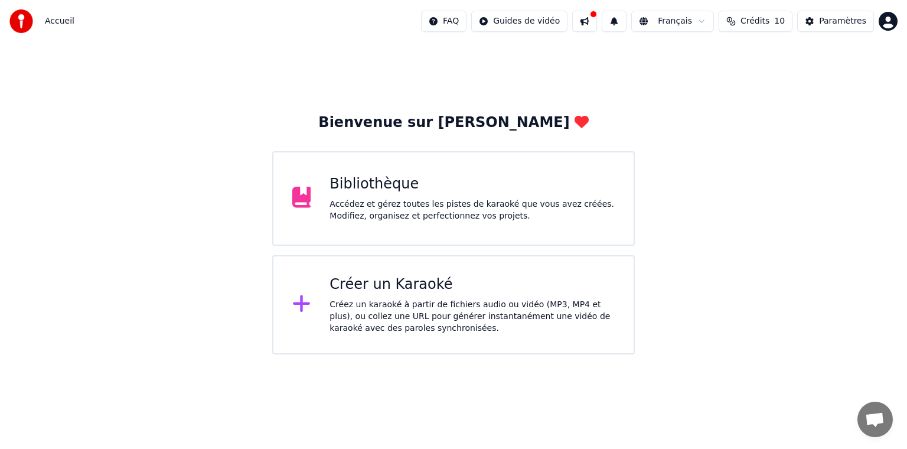
click at [387, 289] on div "Créer un Karaoké" at bounding box center [471, 284] width 285 height 19
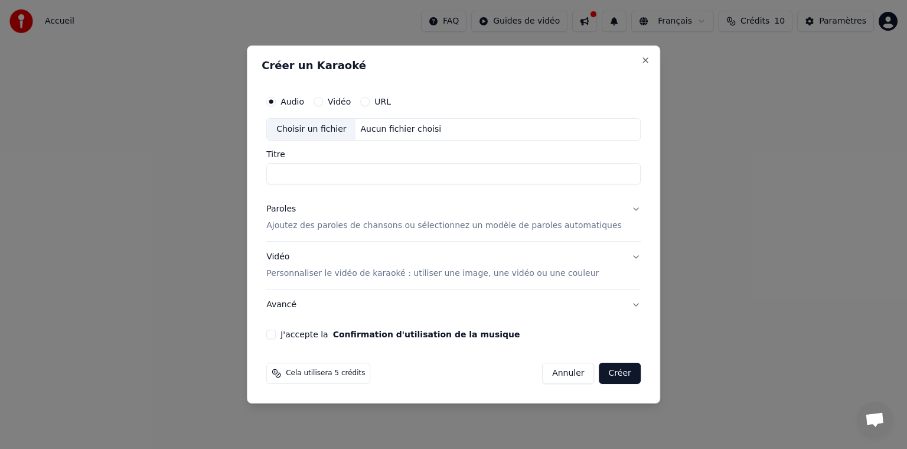
click at [616, 257] on button "Vidéo Personnaliser le vidéo de karaoké : utiliser une image, une vidéo ou une …" at bounding box center [453, 264] width 374 height 47
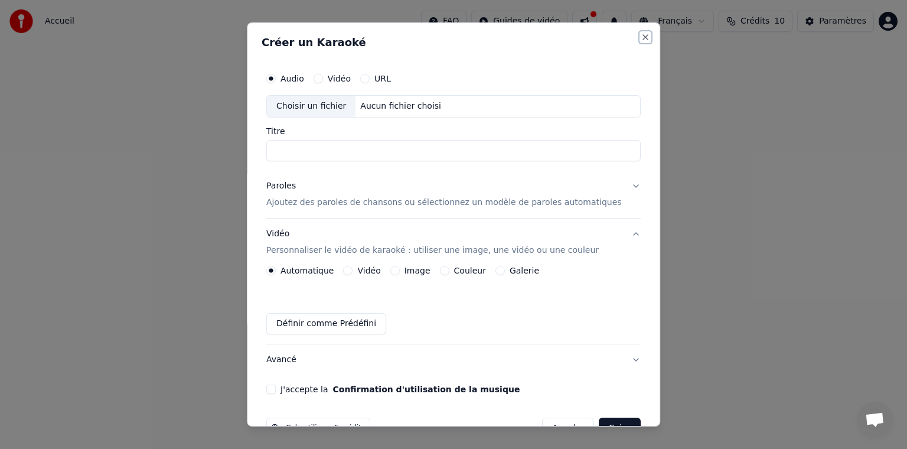
click at [641, 35] on button "Close" at bounding box center [645, 36] width 9 height 9
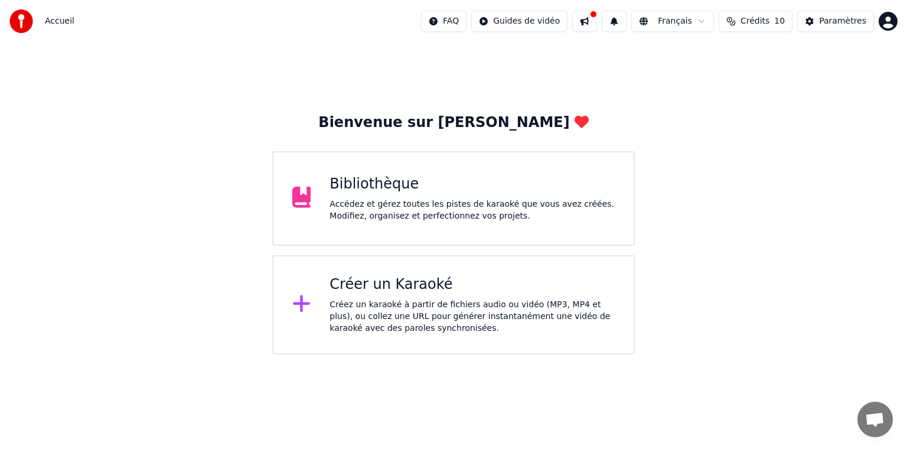
click at [368, 284] on div "Créer un Karaoké" at bounding box center [471, 284] width 285 height 19
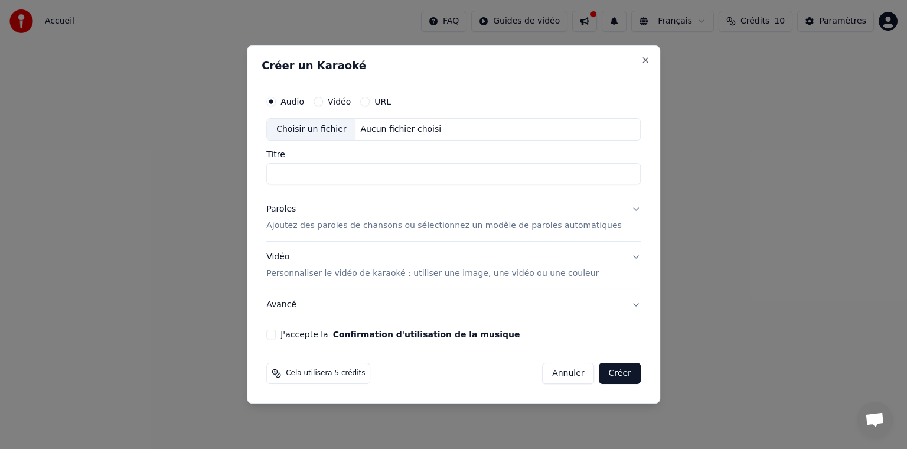
click at [321, 128] on div "Choisir un fichier" at bounding box center [311, 129] width 89 height 21
type input "**********"
click at [359, 228] on p "Ajoutez des paroles de chansons ou sélectionnez un modèle de paroles automatiqu…" at bounding box center [443, 226] width 355 height 12
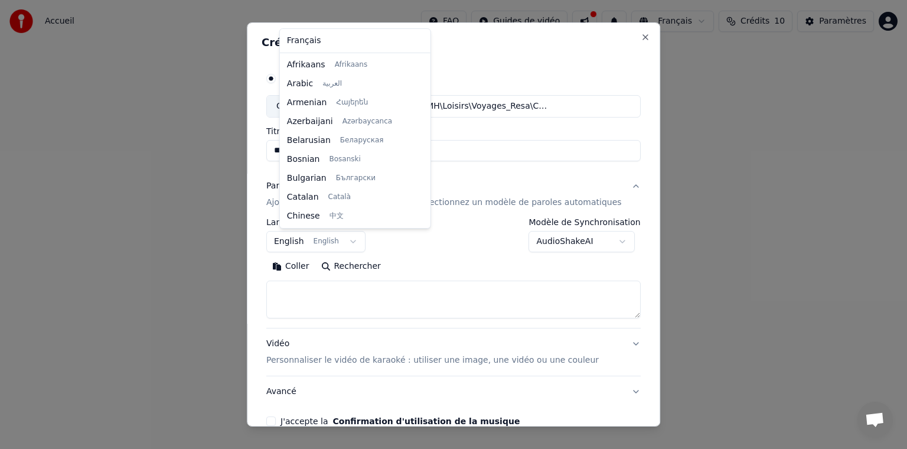
click at [361, 239] on body "**********" at bounding box center [453, 177] width 907 height 354
select select "**"
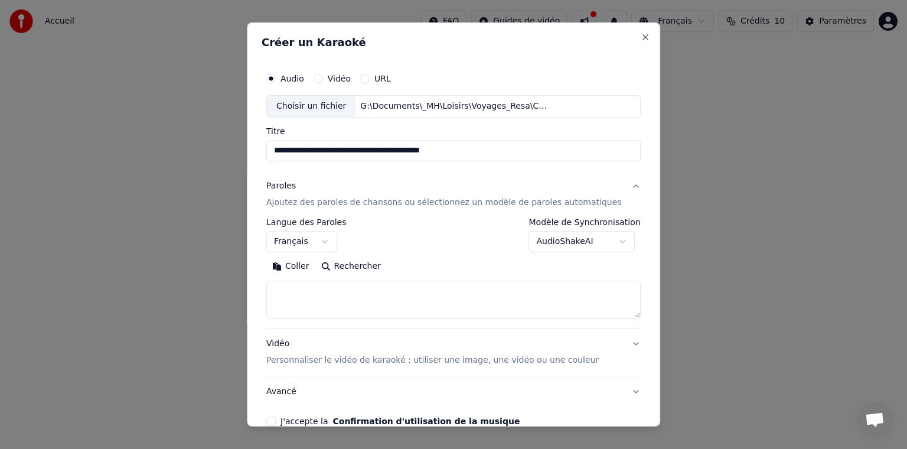
click at [302, 285] on textarea at bounding box center [453, 299] width 374 height 38
paste textarea "**********"
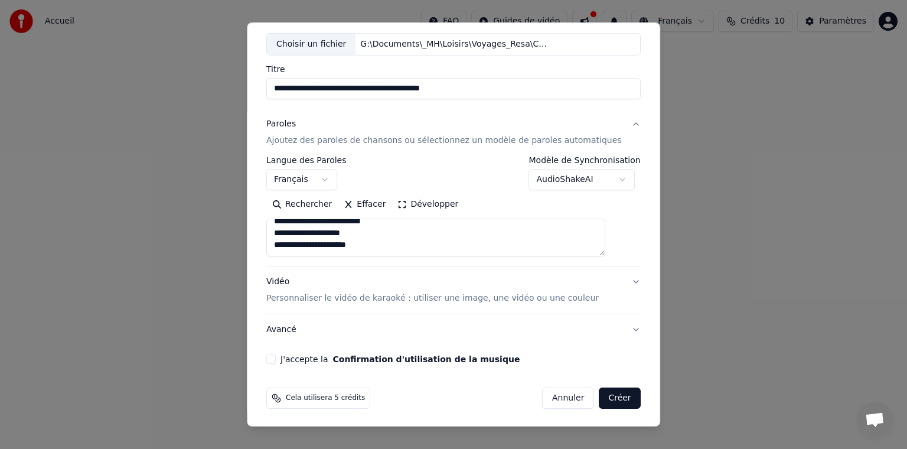
scroll to position [63, 0]
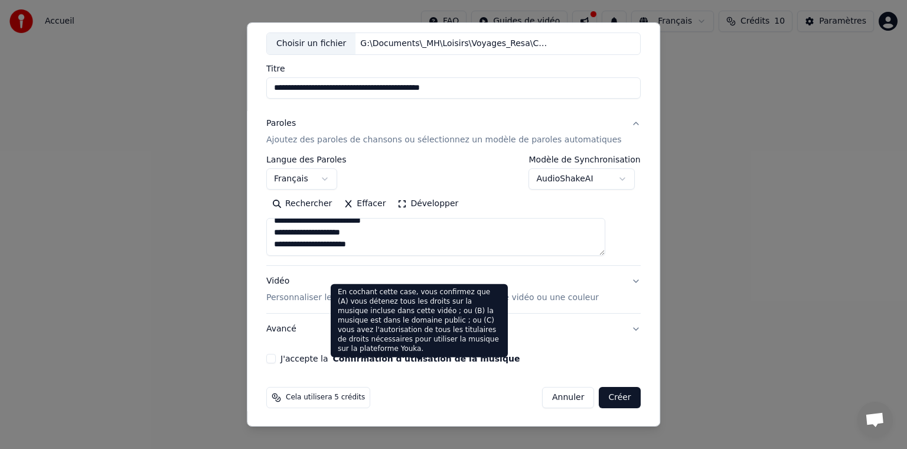
click at [339, 359] on label "J'accepte la Confirmation d'utilisation de la musique" at bounding box center [399, 358] width 239 height 8
click at [276, 359] on button "J'accepte la Confirmation d'utilisation de la musique" at bounding box center [270, 358] width 9 height 9
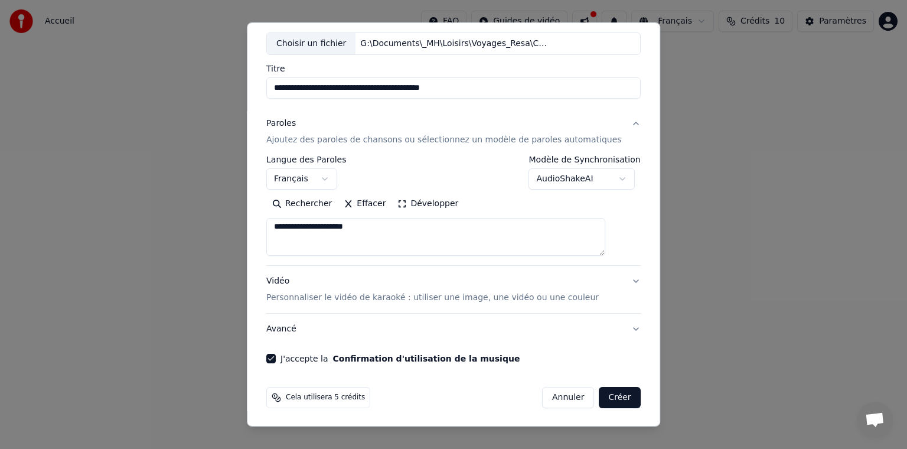
scroll to position [639, 0]
click at [292, 227] on textarea at bounding box center [435, 237] width 339 height 38
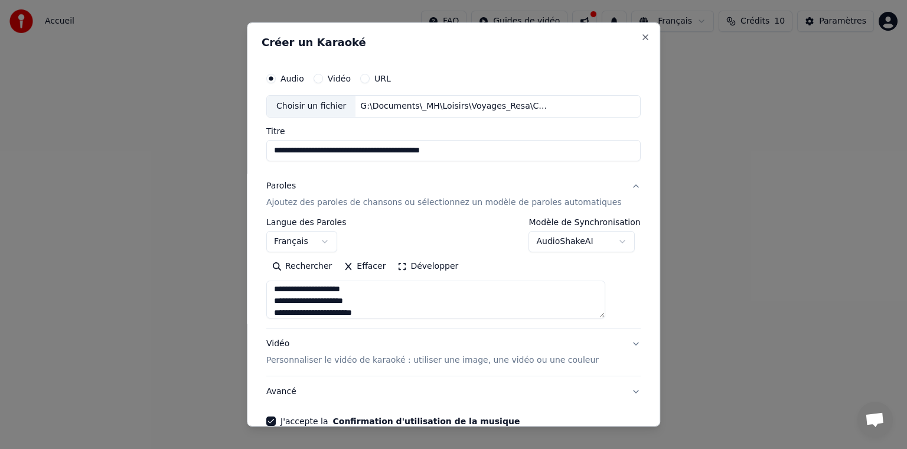
type textarea "**********"
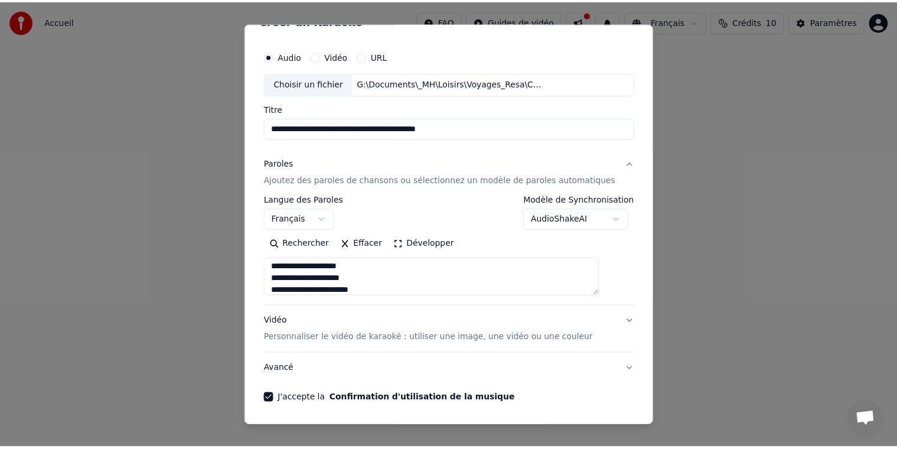
scroll to position [63, 0]
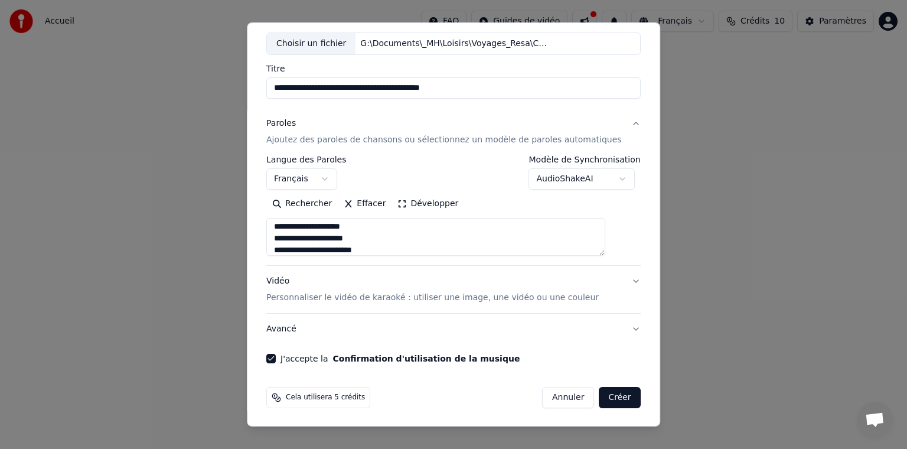
click at [599, 397] on button "Créer" at bounding box center [619, 397] width 41 height 21
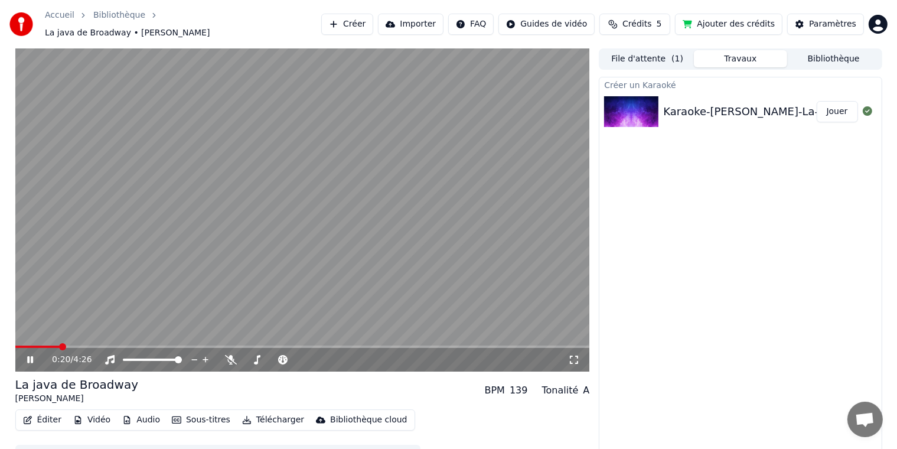
click at [30, 355] on icon at bounding box center [39, 359] width 28 height 9
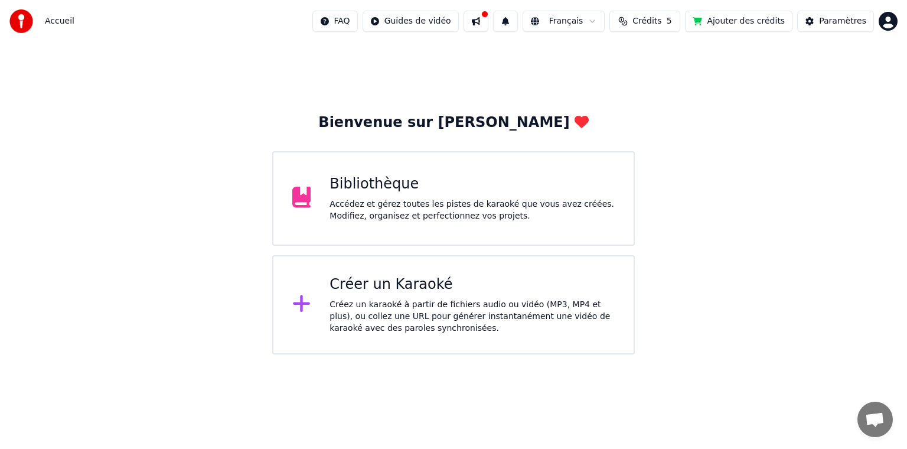
click at [413, 285] on div "Créer un Karaoké" at bounding box center [471, 284] width 285 height 19
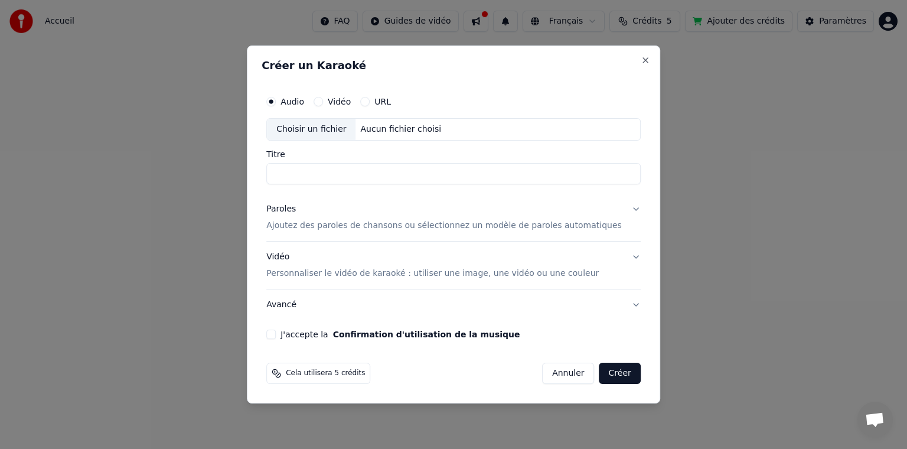
click at [321, 132] on div "Choisir un fichier" at bounding box center [311, 129] width 89 height 21
type input "**********"
click at [380, 227] on p "Ajoutez des paroles de chansons ou sélectionnez un modèle de paroles automatiqu…" at bounding box center [443, 226] width 355 height 12
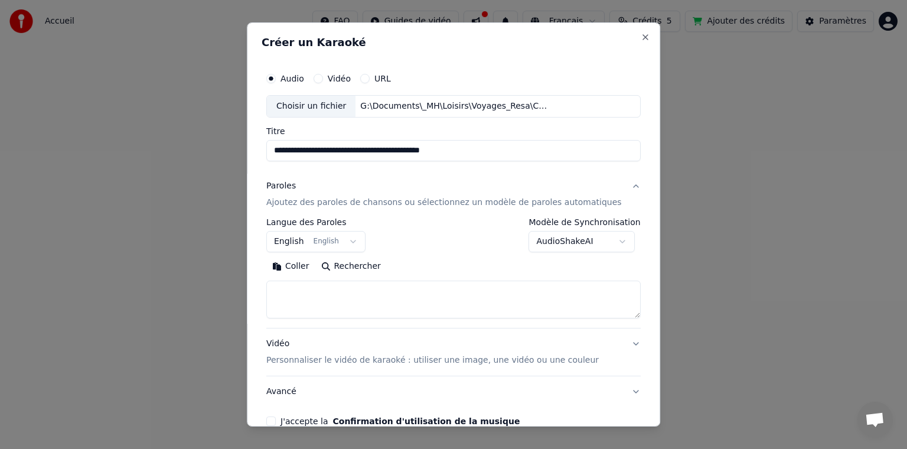
click at [360, 243] on button "English English" at bounding box center [315, 241] width 99 height 21
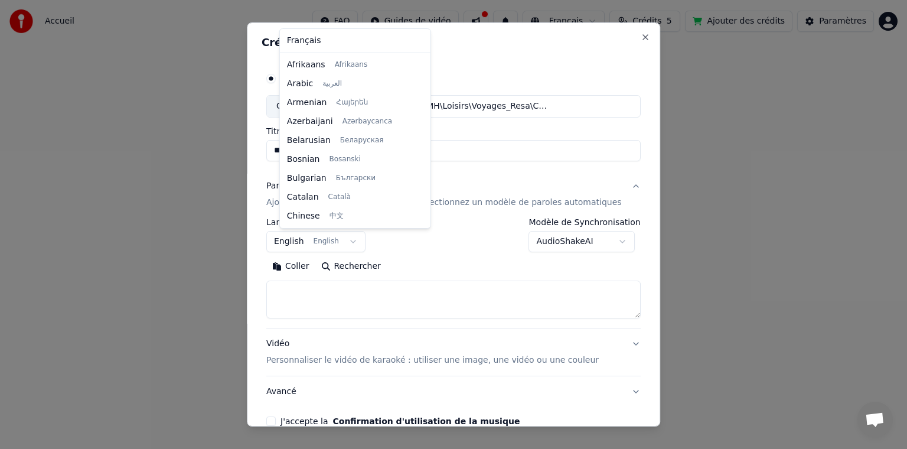
scroll to position [94, 0]
select select "**"
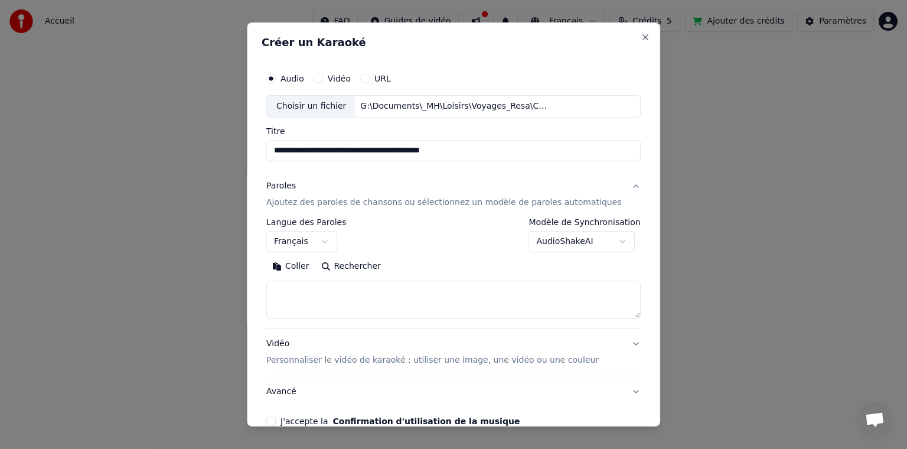
click at [298, 283] on textarea at bounding box center [453, 299] width 374 height 38
paste textarea "**********"
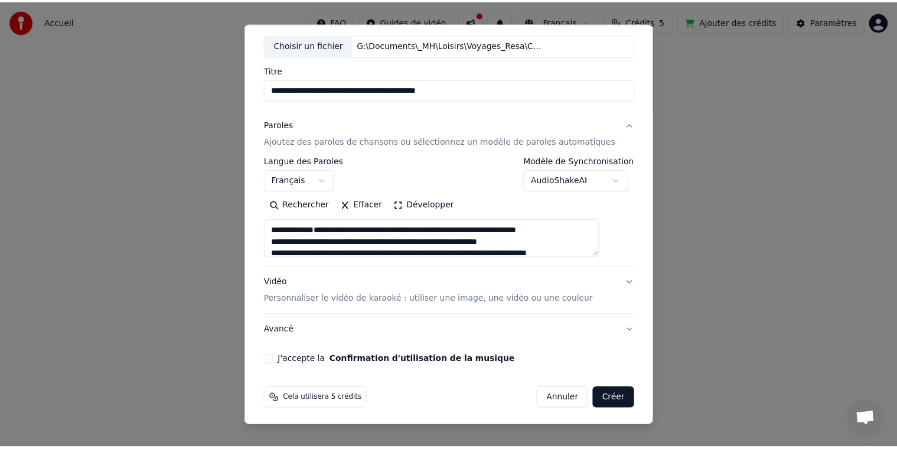
scroll to position [63, 0]
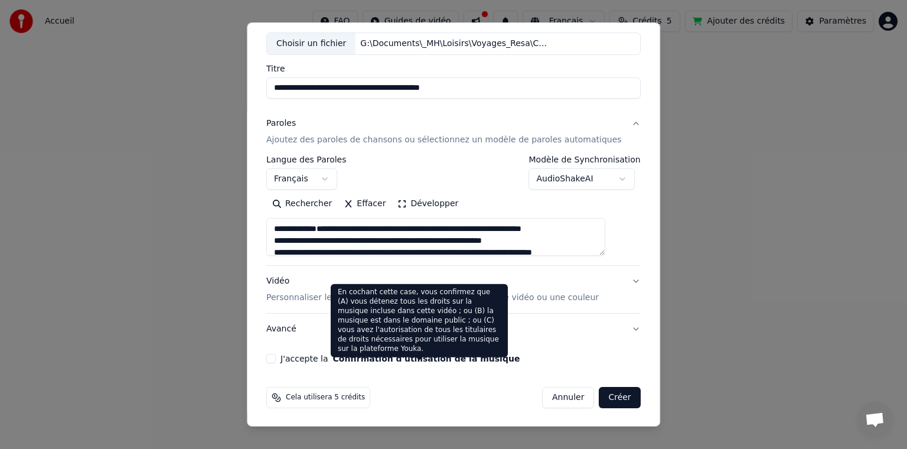
type textarea "**********"
click at [396, 354] on button "Confirmation d'utilisation de la musique" at bounding box center [426, 358] width 187 height 8
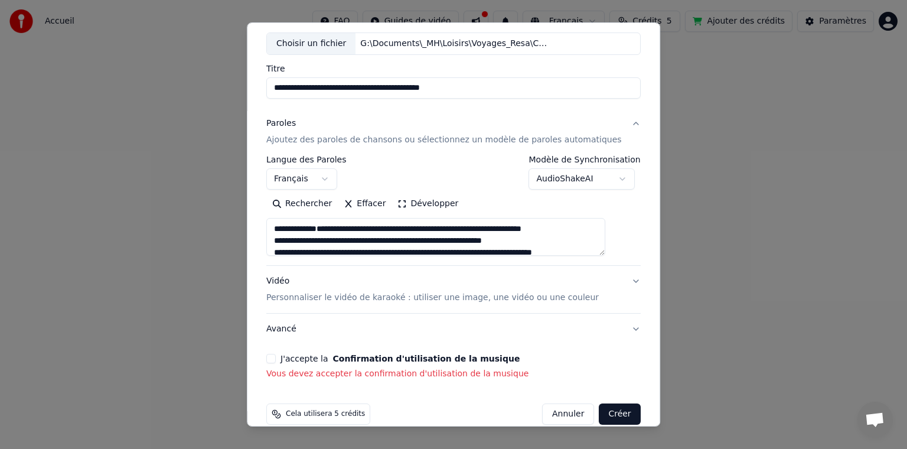
click at [368, 356] on button "Confirmation d'utilisation de la musique" at bounding box center [426, 358] width 187 height 8
click at [276, 358] on button "J'accepte la Confirmation d'utilisation de la musique" at bounding box center [270, 358] width 9 height 9
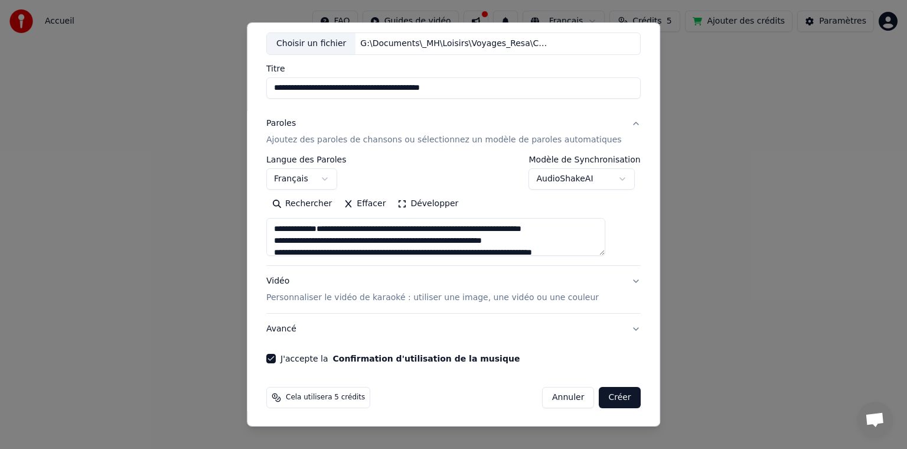
click at [604, 396] on button "Créer" at bounding box center [619, 397] width 41 height 21
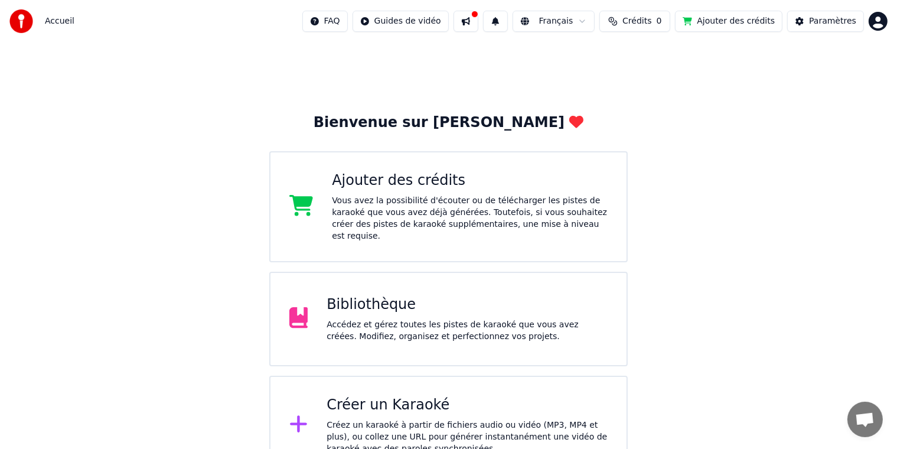
scroll to position [13, 0]
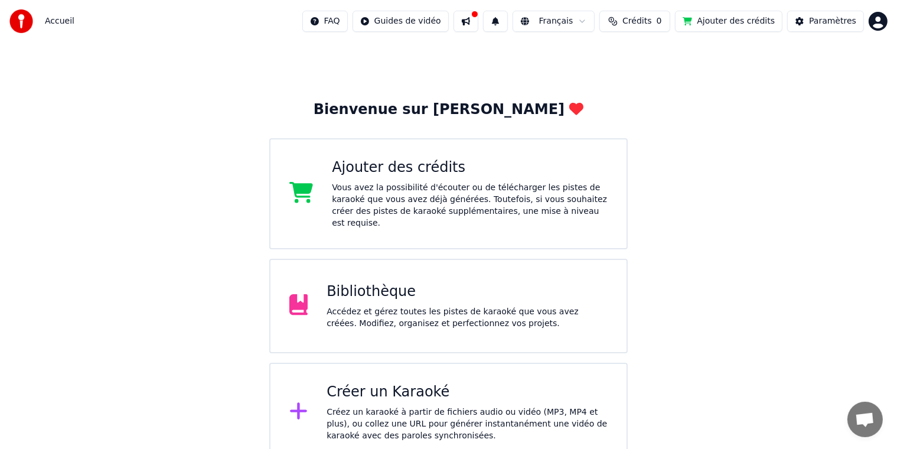
click at [357, 306] on div "Accédez et gérez toutes les pistes de karaoké que vous avez créées. Modifiez, o…" at bounding box center [466, 318] width 281 height 24
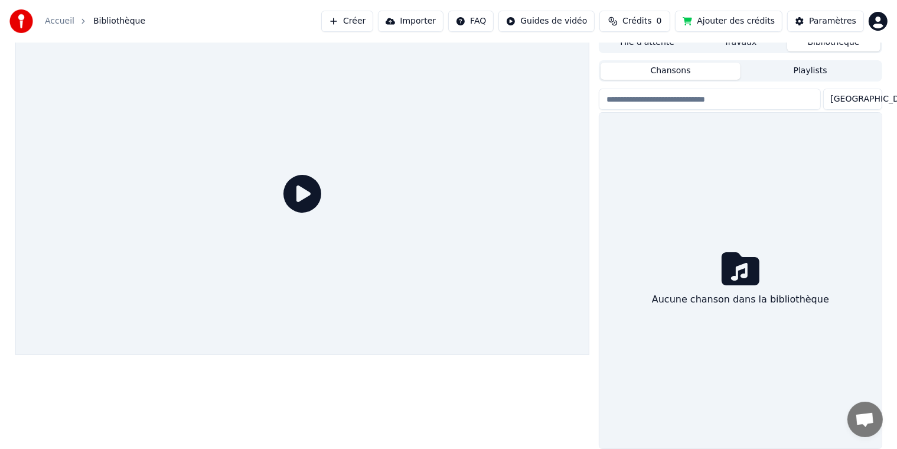
scroll to position [11, 0]
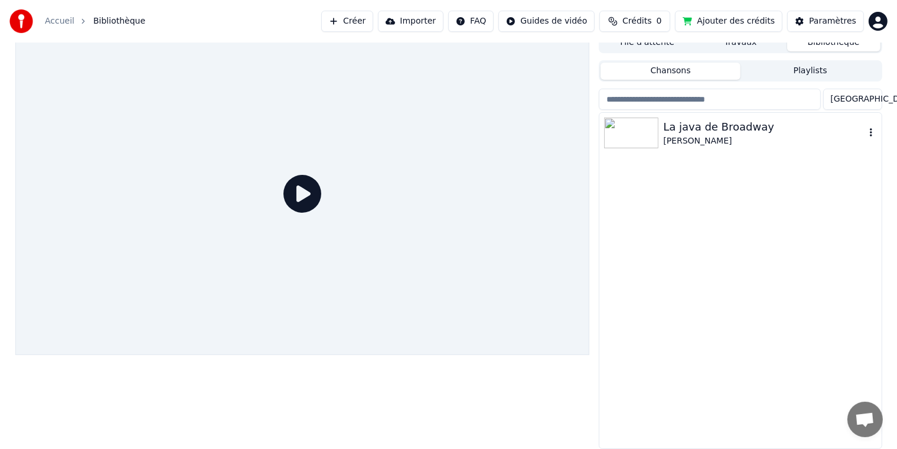
click at [623, 135] on img at bounding box center [631, 132] width 54 height 31
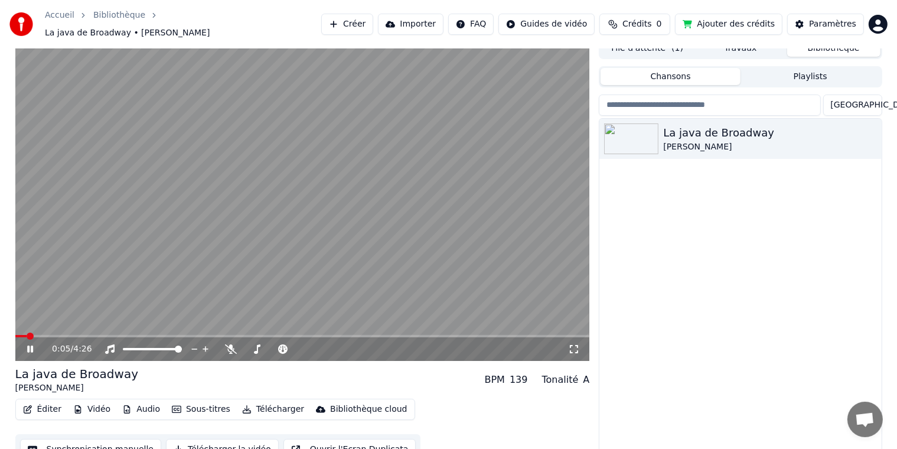
click at [30, 344] on icon at bounding box center [39, 348] width 28 height 9
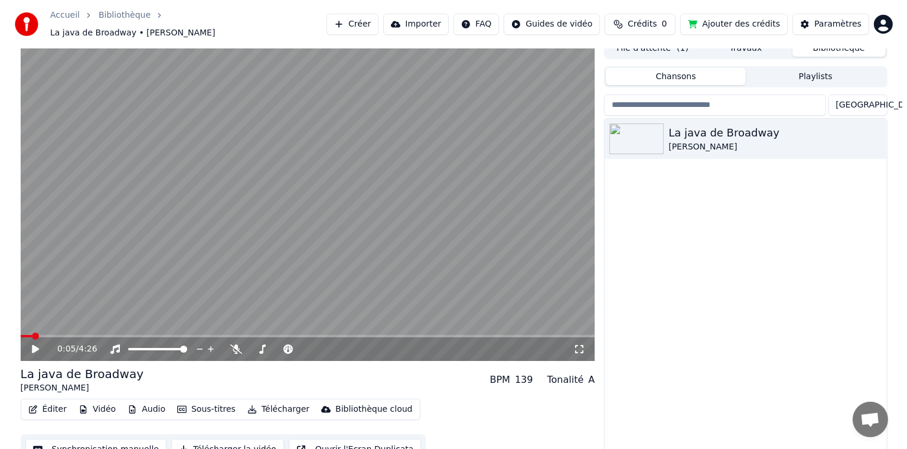
scroll to position [21, 0]
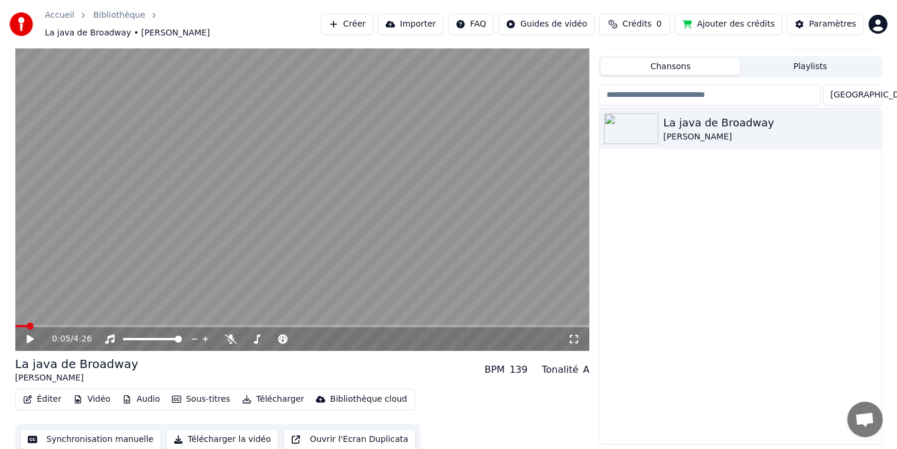
click at [45, 395] on button "Éditer" at bounding box center [42, 399] width 48 height 17
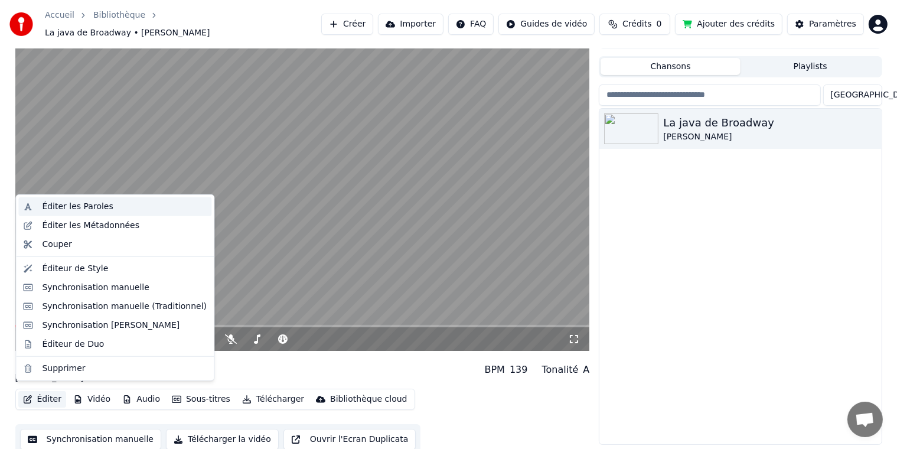
click at [52, 209] on div "Éditer les Paroles" at bounding box center [77, 207] width 71 height 12
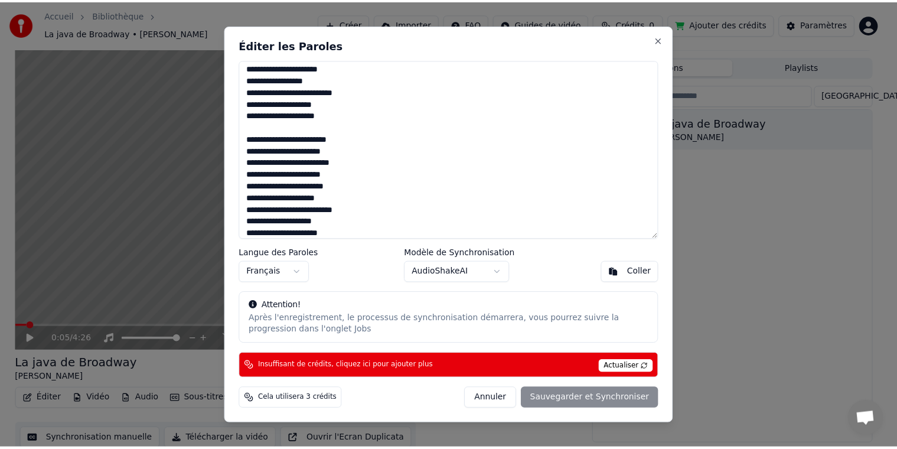
scroll to position [0, 0]
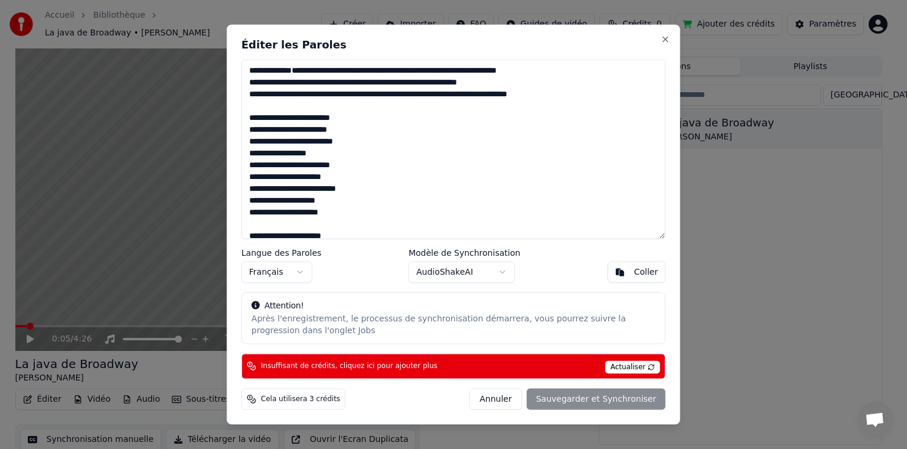
click at [642, 276] on div "Coller" at bounding box center [646, 272] width 24 height 12
click at [643, 272] on div "Coller" at bounding box center [646, 272] width 24 height 12
click at [473, 83] on textarea at bounding box center [453, 149] width 424 height 179
click at [399, 367] on span "Insuffisant de crédits, cliquez ici pour ajouter plus" at bounding box center [349, 365] width 177 height 9
click at [665, 40] on button "Close" at bounding box center [665, 39] width 9 height 9
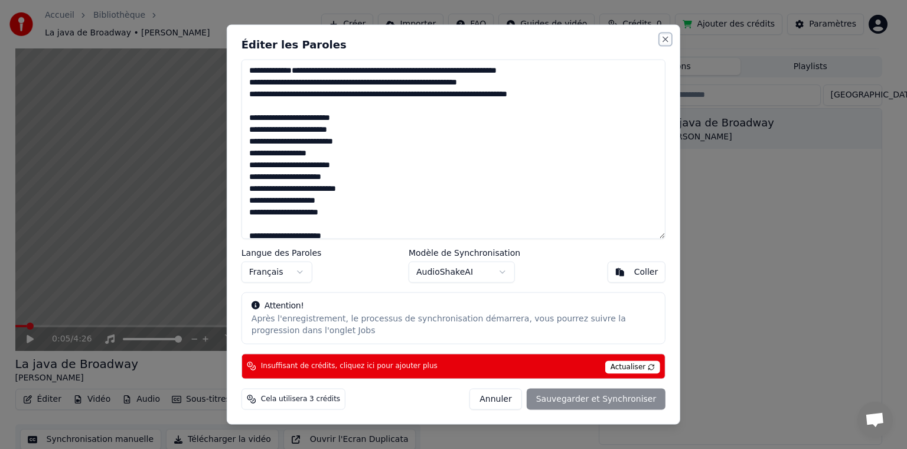
type textarea "**********"
